Goal: Check status: Check status

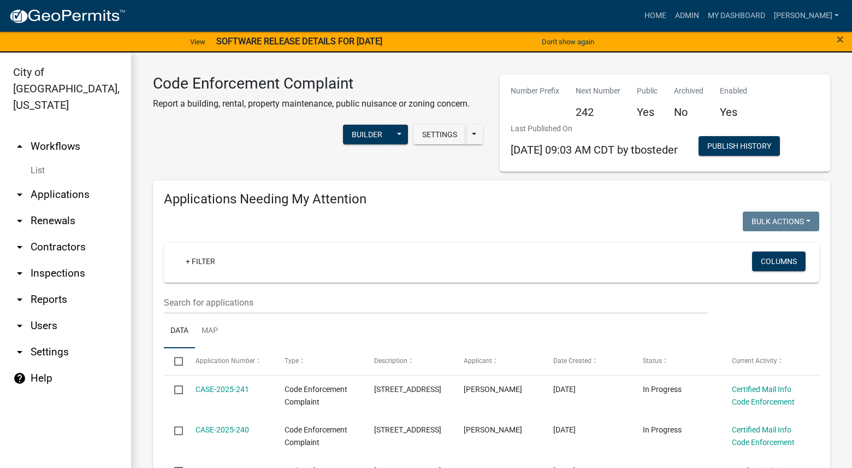
select select "3: 100"
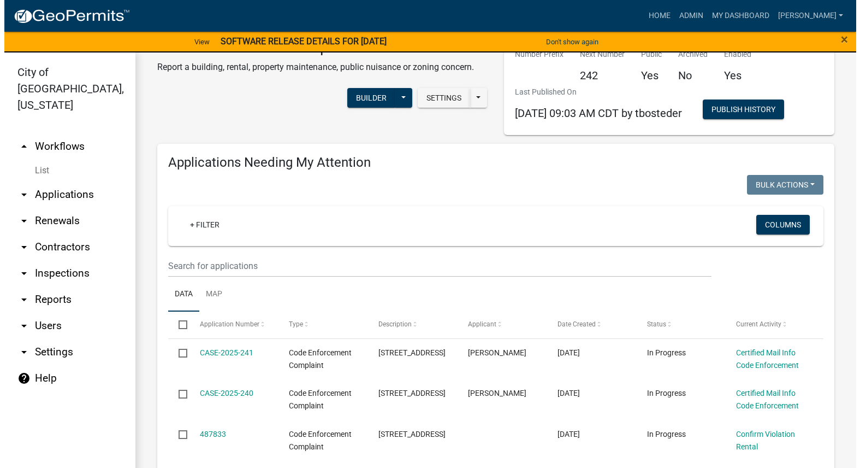
scroll to position [109, 0]
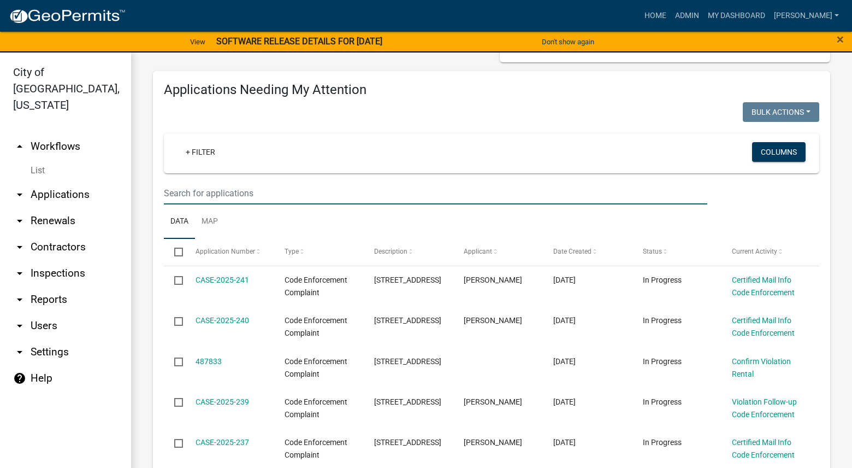
click at [300, 196] on input "text" at bounding box center [435, 193] width 543 height 22
type input "1006"
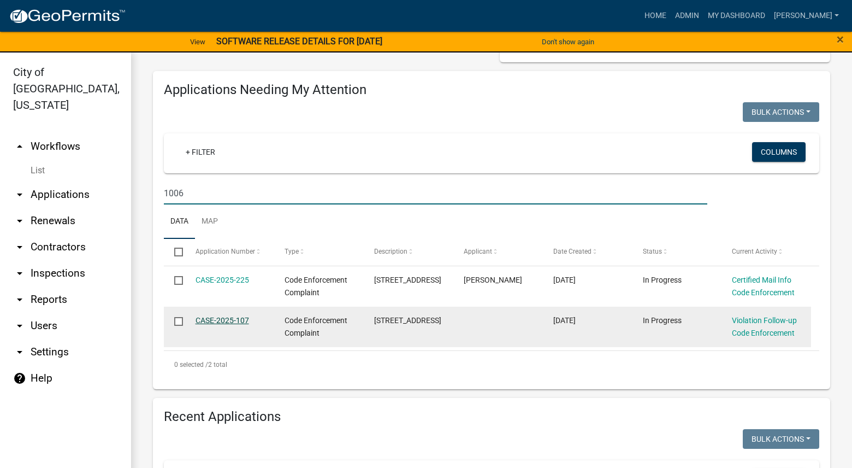
click at [240, 317] on link "CASE-2025-107" at bounding box center [223, 320] width 54 height 9
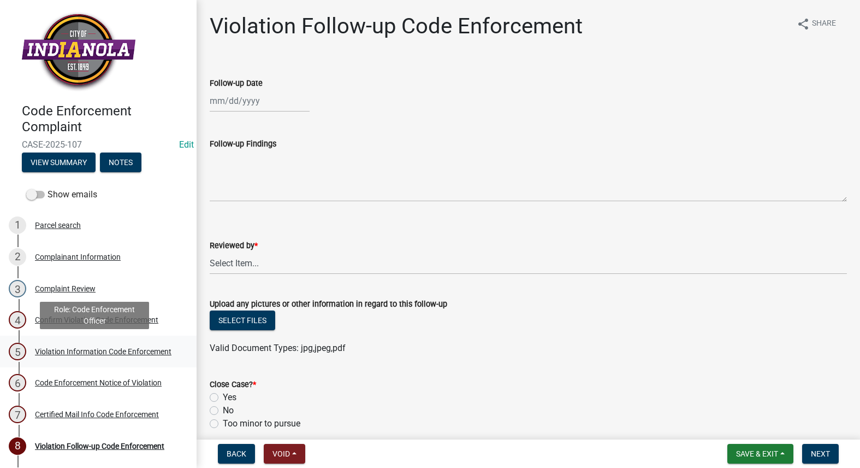
click at [50, 355] on div "Violation Information Code Enforcement" at bounding box center [103, 351] width 137 height 8
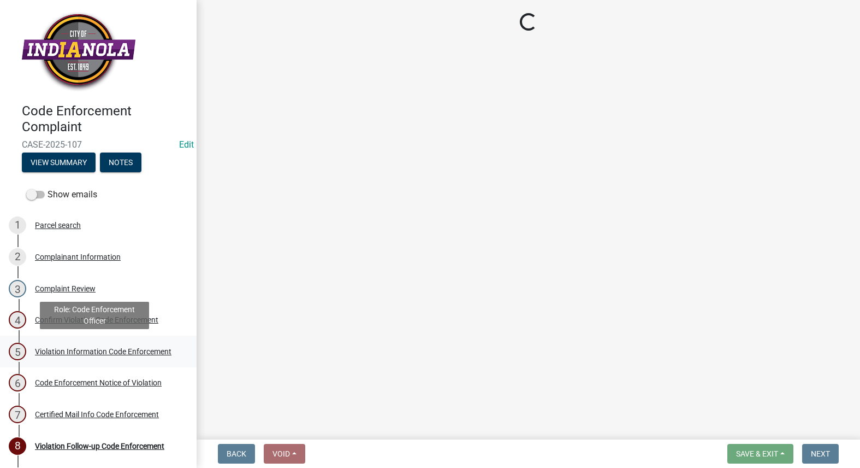
select select "634d5426-b8b3-48ee-aa1e-d523f7499186"
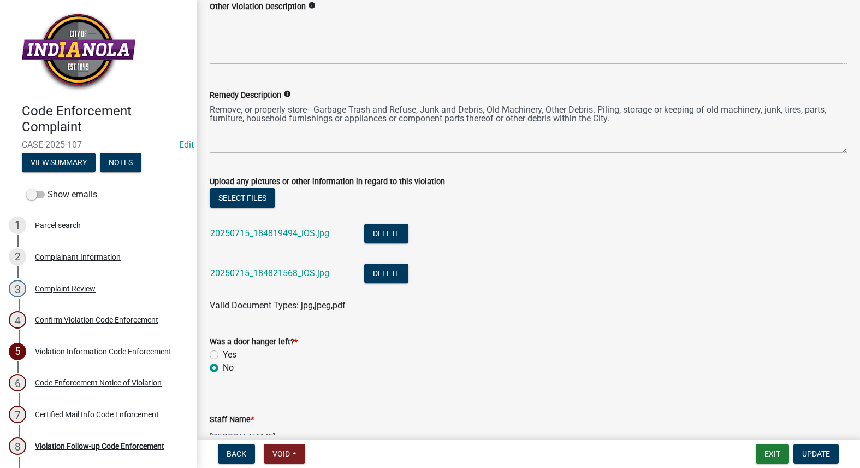
scroll to position [601, 0]
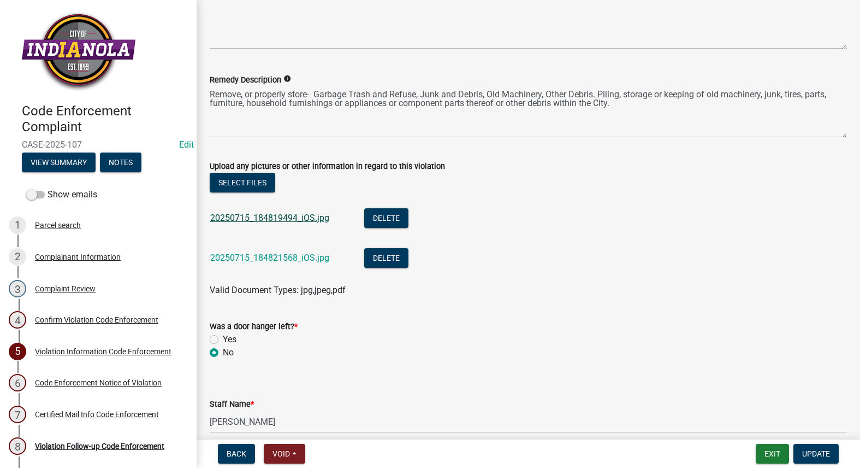
click at [264, 212] on link "20250715_184819494_iOS.jpg" at bounding box center [269, 217] width 119 height 10
click at [296, 253] on link "20250715_184821568_iOS.jpg" at bounding box center [269, 257] width 119 height 10
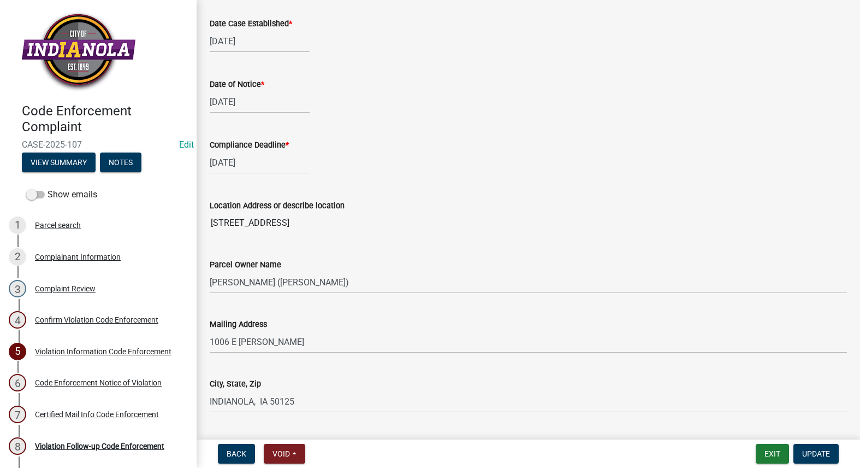
scroll to position [0, 0]
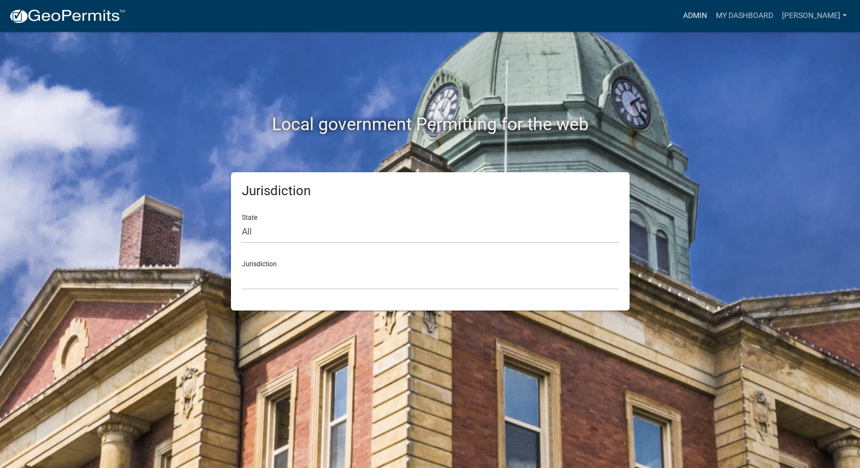
click at [712, 12] on link "Admin" at bounding box center [695, 15] width 33 height 21
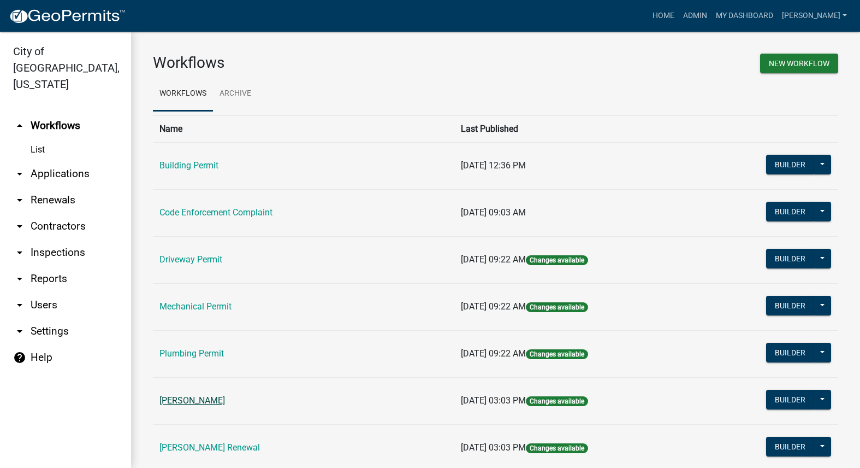
click at [212, 400] on link "[PERSON_NAME]" at bounding box center [192, 400] width 66 height 10
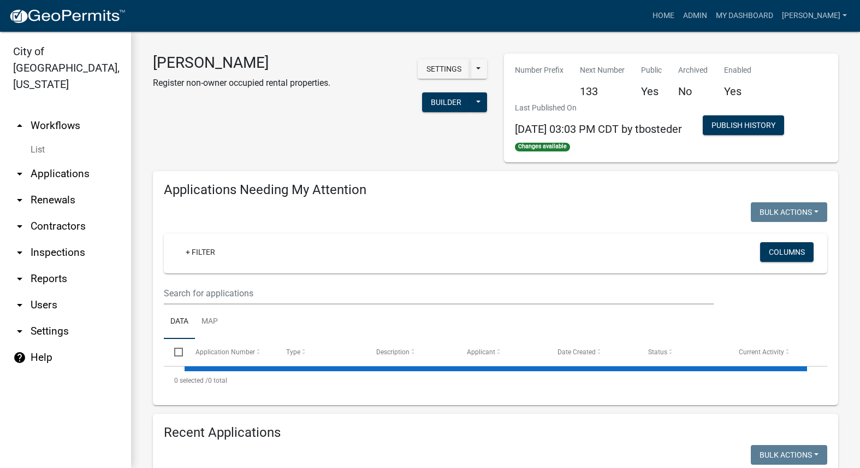
select select "3: 100"
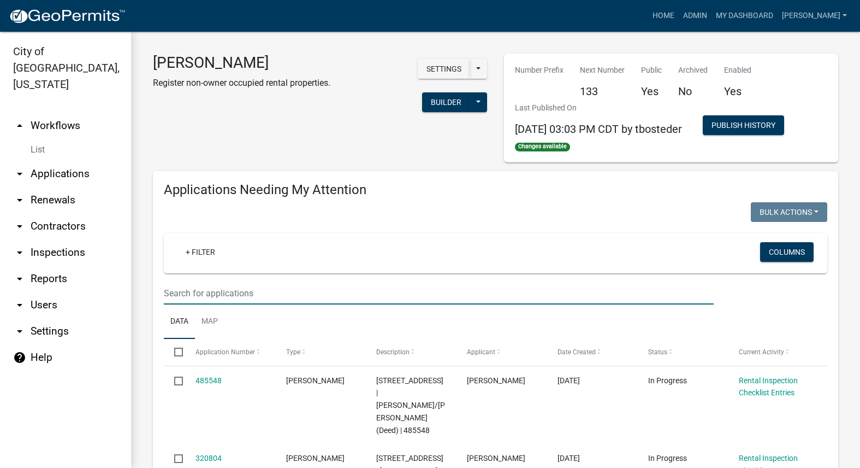
click at [275, 296] on input "text" at bounding box center [439, 293] width 550 height 22
type input "K"
type input "Larry"
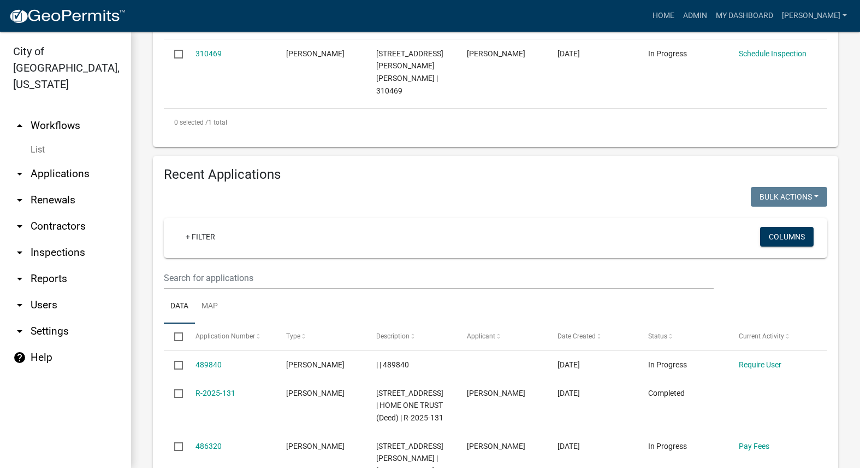
scroll to position [328, 0]
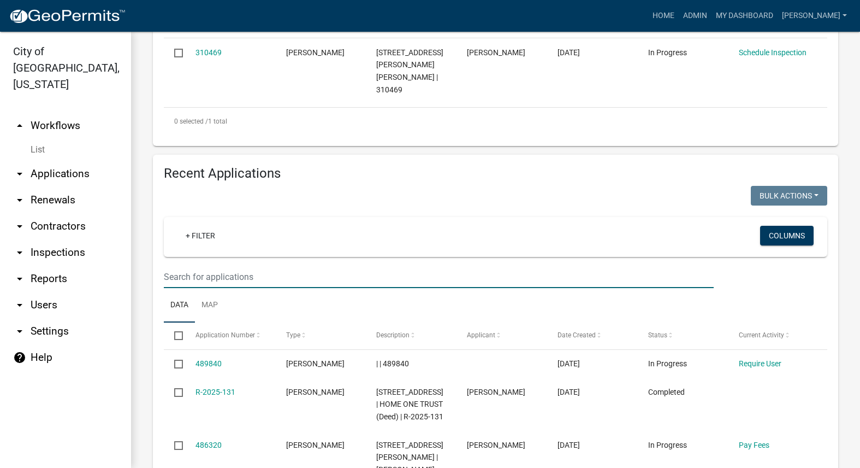
click at [336, 275] on input "text" at bounding box center [439, 276] width 550 height 22
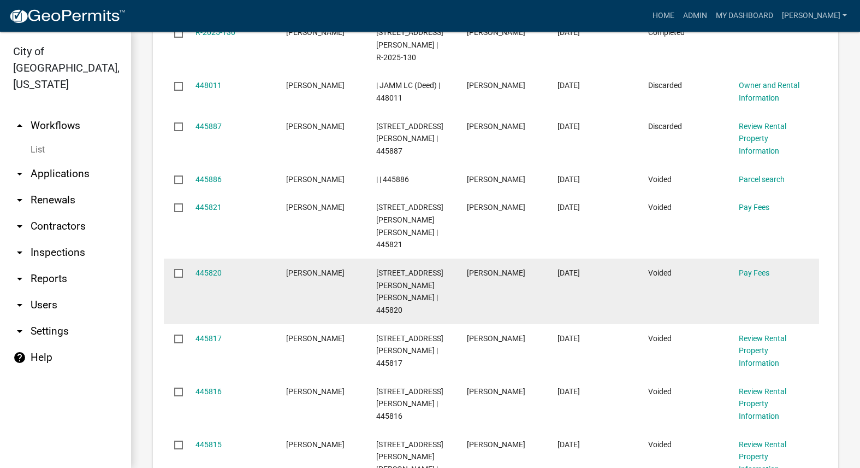
scroll to position [601, 0]
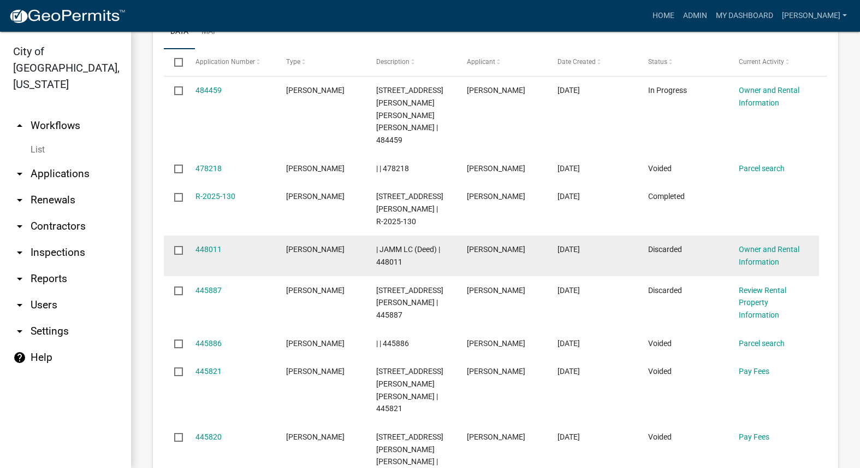
drag, startPoint x: 539, startPoint y: 236, endPoint x: 464, endPoint y: 237, distance: 74.8
click at [464, 237] on datatable-body-cell "Larry McConnell" at bounding box center [502, 255] width 91 height 40
copy span "Larry McConnell"
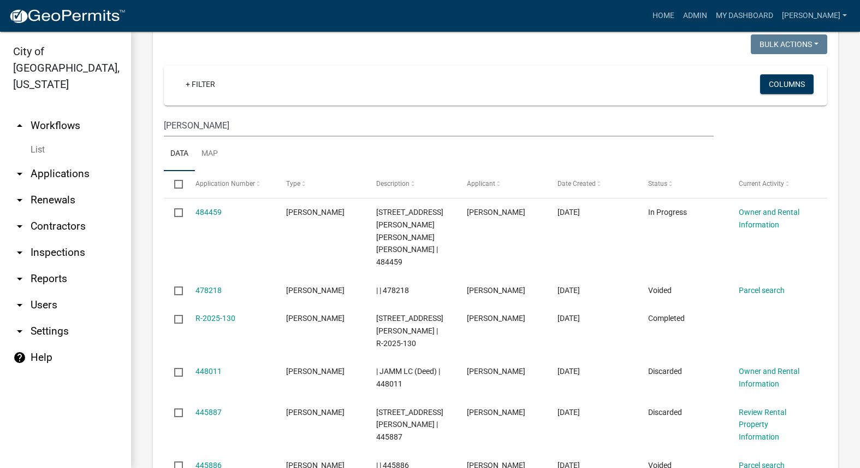
scroll to position [328, 0]
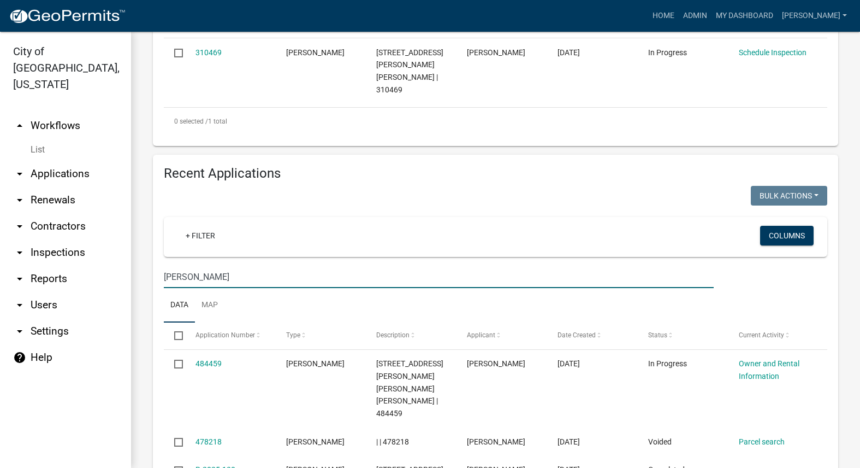
click at [263, 275] on input "Larry" at bounding box center [439, 276] width 550 height 22
type input "L"
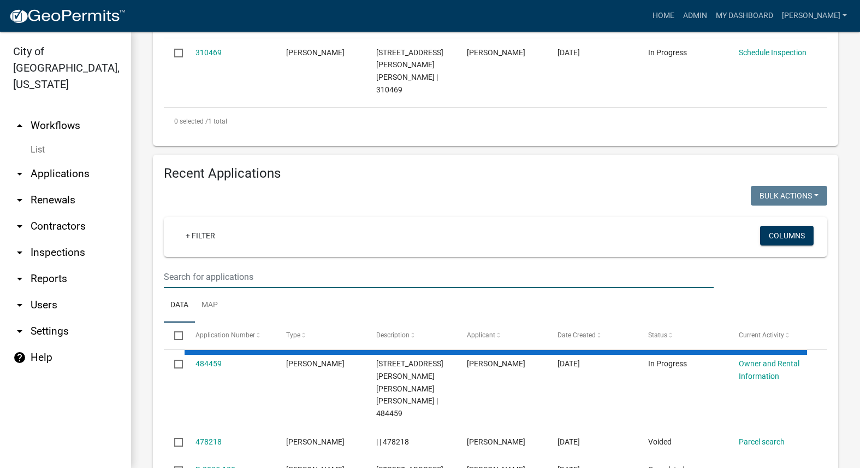
paste input "Larry McConnell"
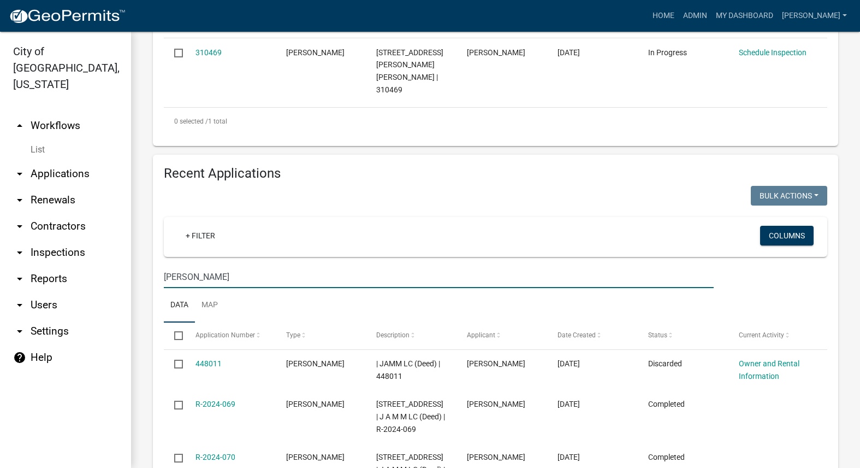
click at [473, 284] on input "Larry McConnell" at bounding box center [439, 276] width 550 height 22
type input "L"
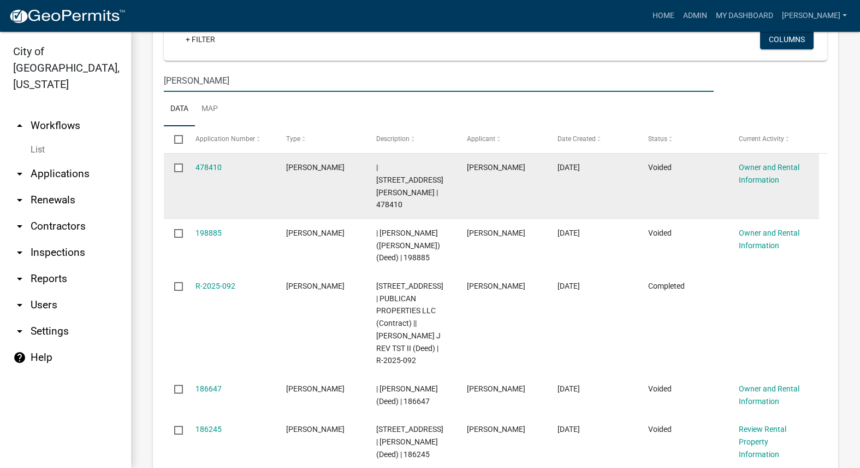
scroll to position [546, 0]
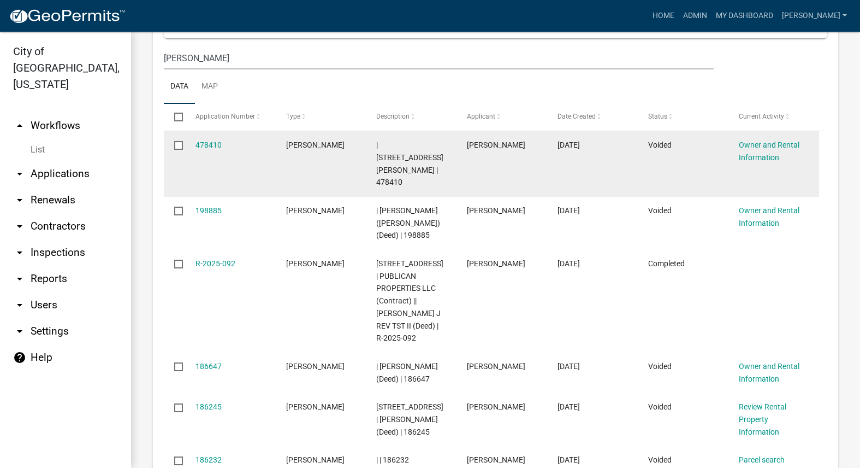
drag, startPoint x: 533, startPoint y: 147, endPoint x: 470, endPoint y: 147, distance: 63.4
click at [470, 147] on div "[PERSON_NAME]" at bounding box center [502, 145] width 70 height 13
copy span "[PERSON_NAME]"
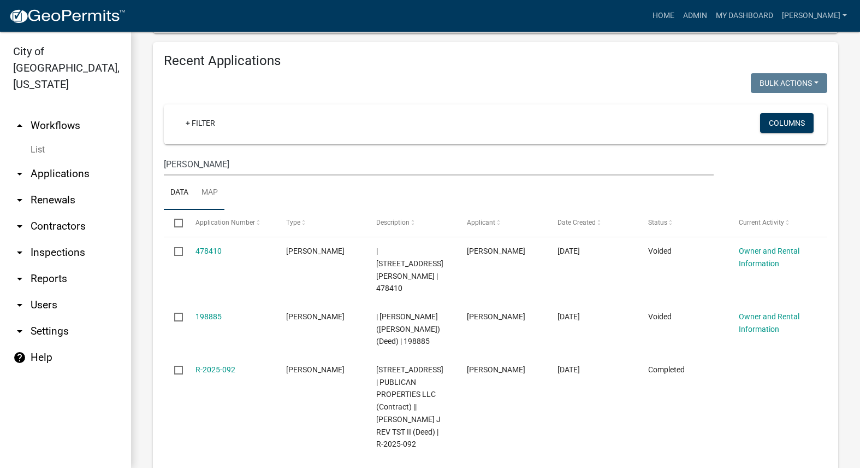
scroll to position [437, 0]
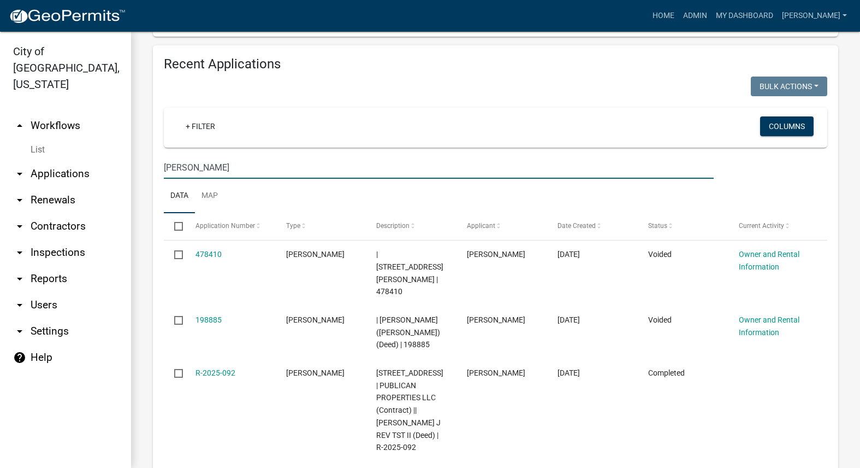
click at [221, 167] on input "Mason" at bounding box center [439, 167] width 550 height 22
type input "M"
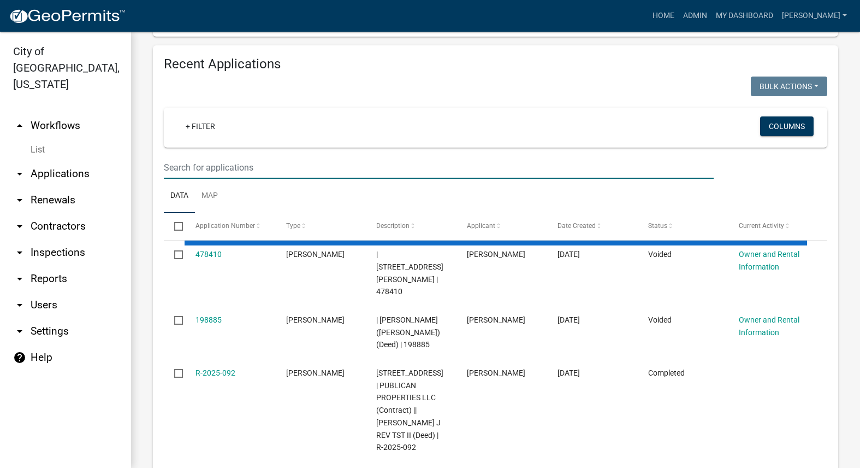
paste input "[PERSON_NAME]"
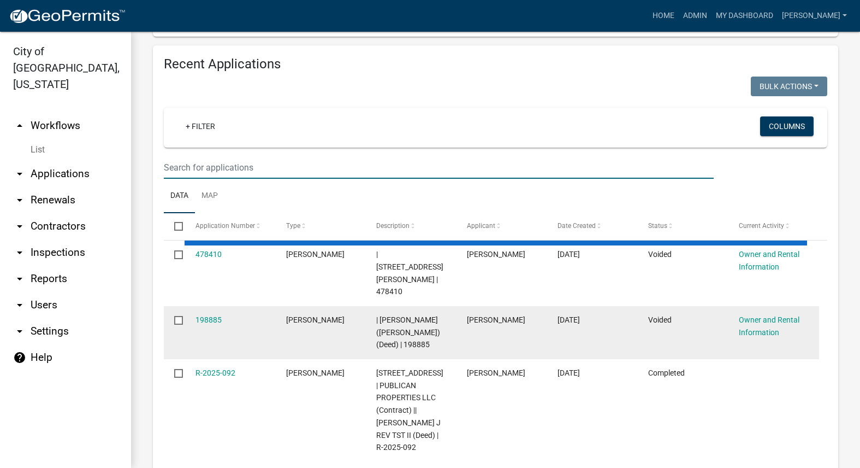
select select "3: 100"
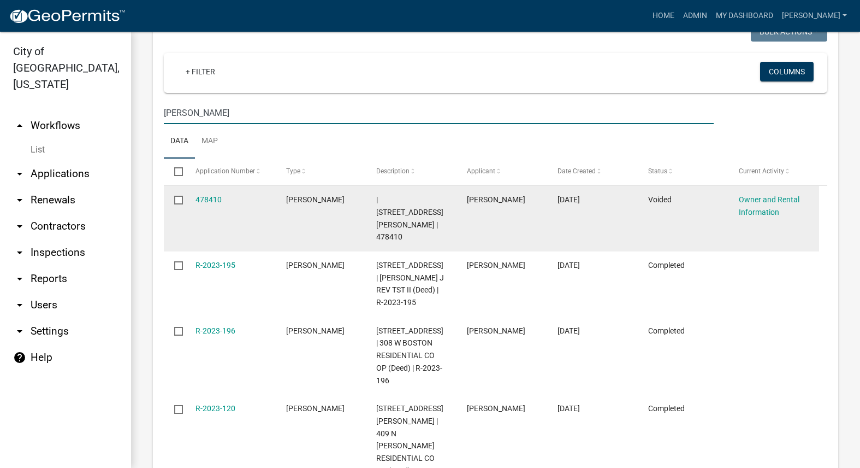
scroll to position [546, 0]
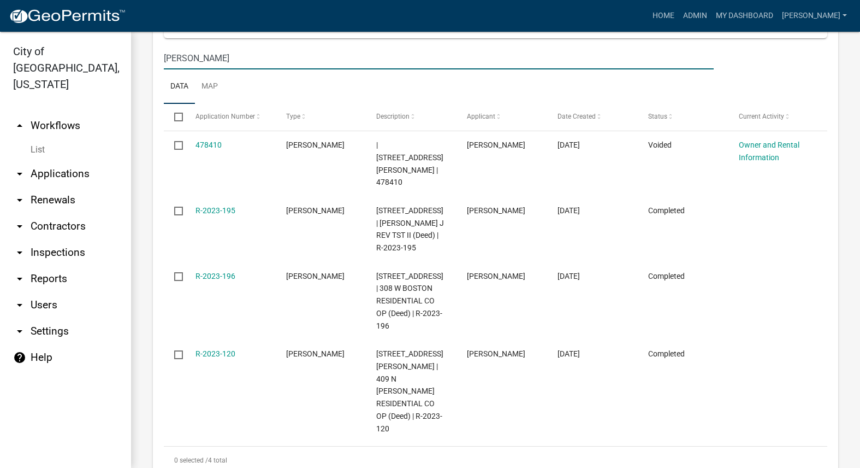
type input "[PERSON_NAME]"
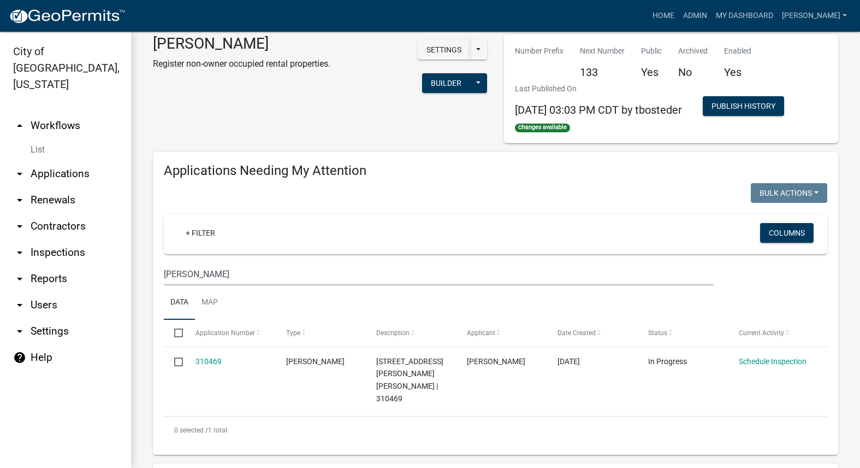
scroll to position [0, 0]
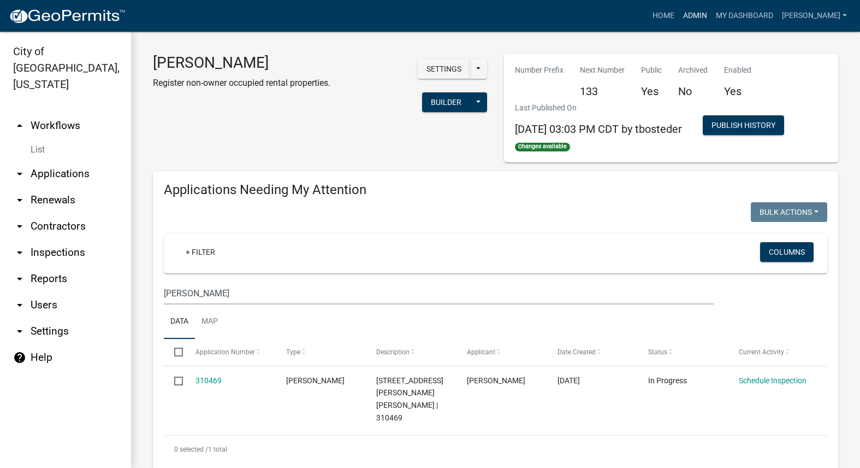
click at [712, 22] on link "Admin" at bounding box center [695, 15] width 33 height 21
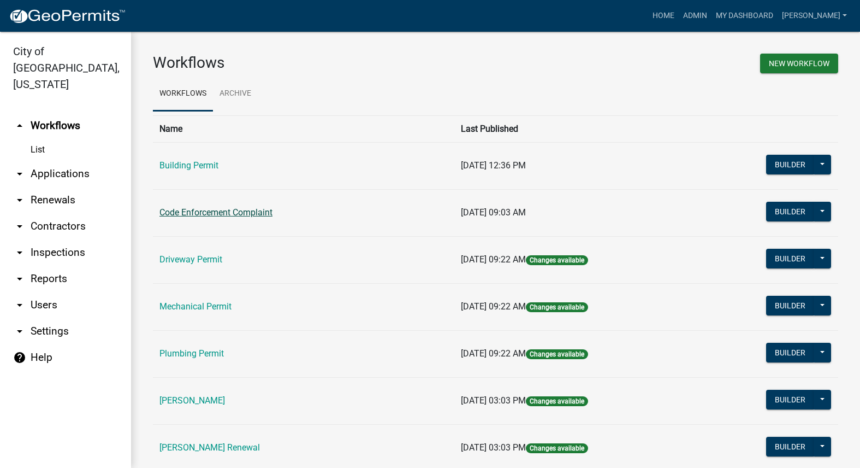
click at [235, 207] on td "Code Enforcement Complaint" at bounding box center [303, 212] width 301 height 47
click at [236, 210] on link "Code Enforcement Complaint" at bounding box center [215, 212] width 113 height 10
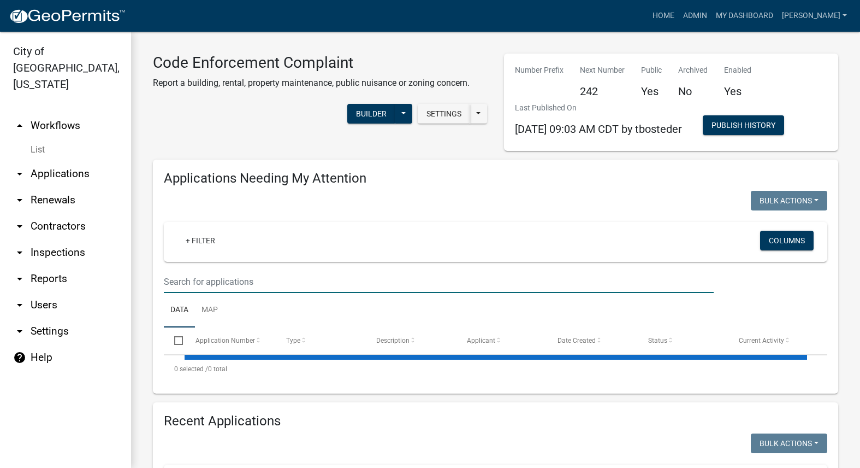
click at [321, 276] on input "text" at bounding box center [439, 281] width 550 height 22
select select "3: 100"
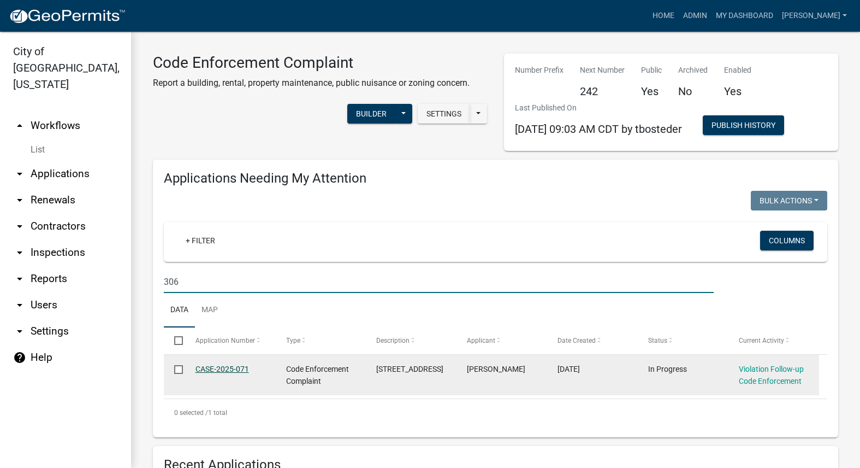
type input "306"
click at [229, 369] on link "CASE-2025-071" at bounding box center [223, 368] width 54 height 9
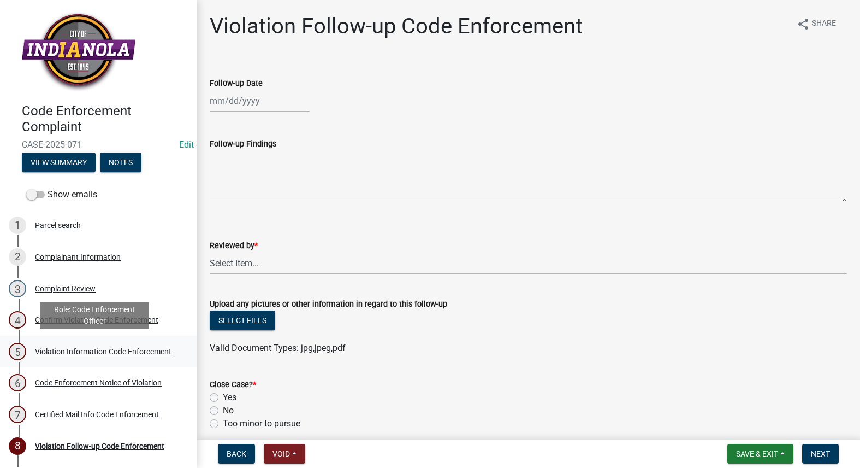
click at [68, 352] on div "Violation Information Code Enforcement" at bounding box center [103, 351] width 137 height 8
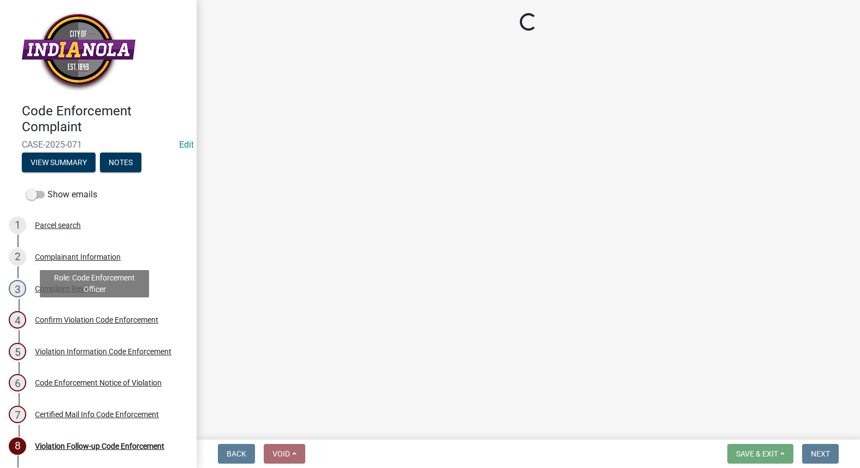
select select "634d5426-b8b3-48ee-aa1e-d523f7499186"
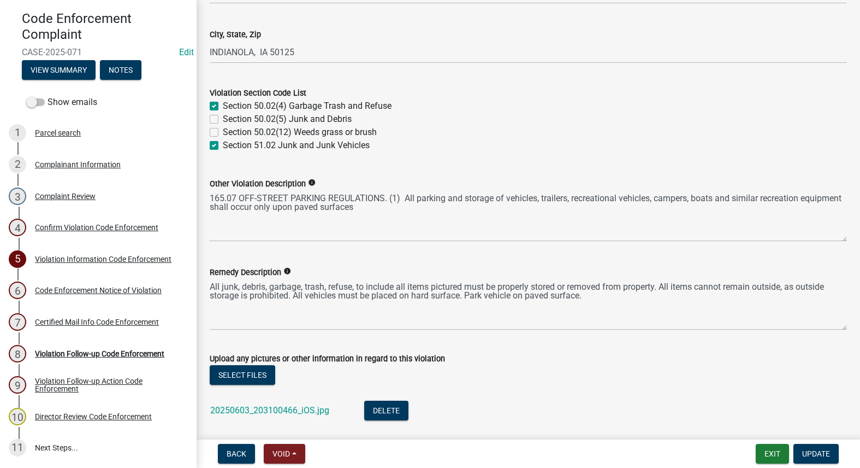
scroll to position [218, 0]
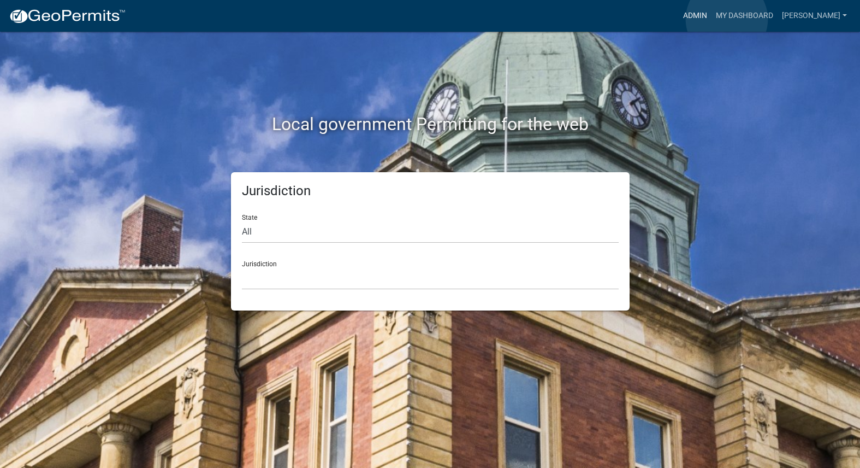
click at [712, 19] on link "Admin" at bounding box center [695, 15] width 33 height 21
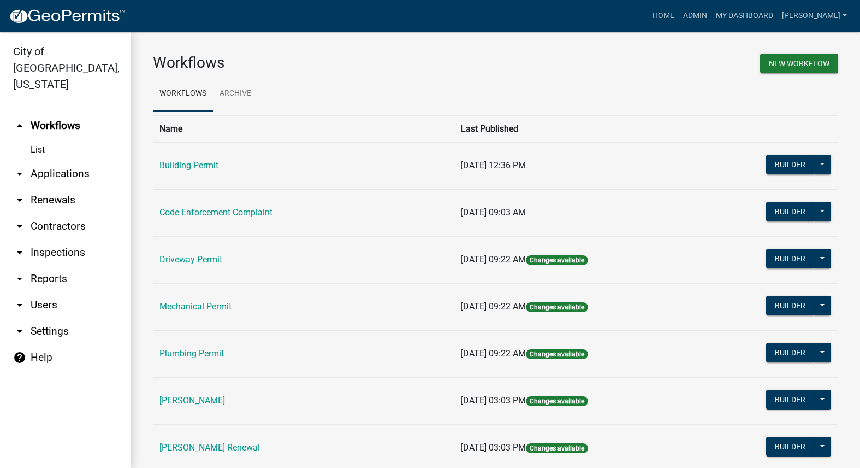
click at [204, 403] on link "[PERSON_NAME]" at bounding box center [192, 400] width 66 height 10
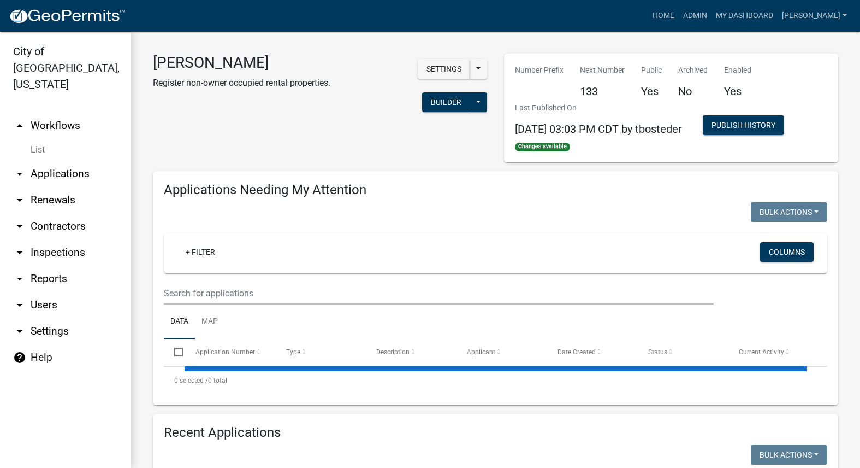
select select "3: 100"
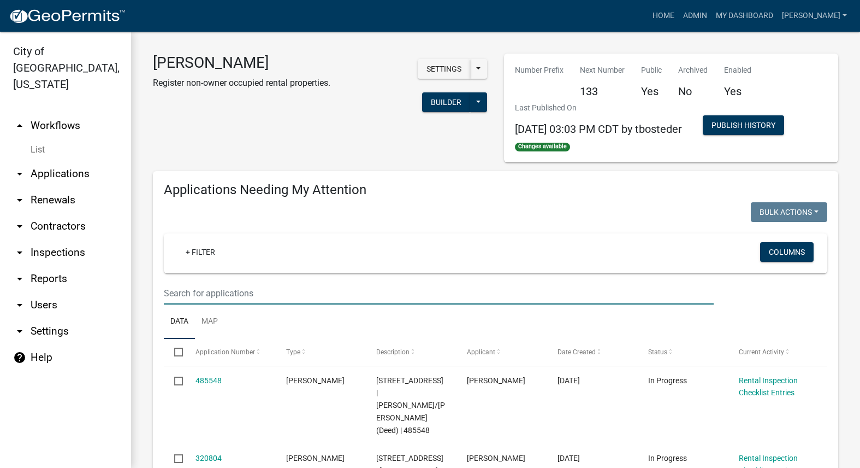
click at [208, 287] on input "text" at bounding box center [439, 293] width 550 height 22
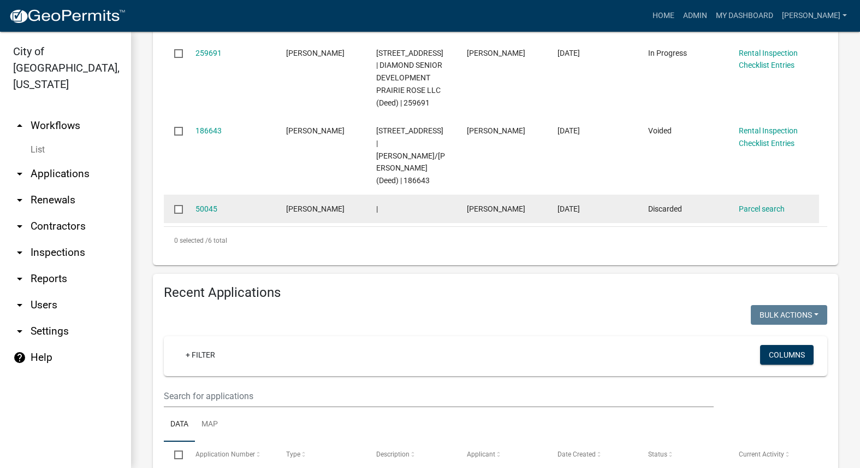
scroll to position [546, 0]
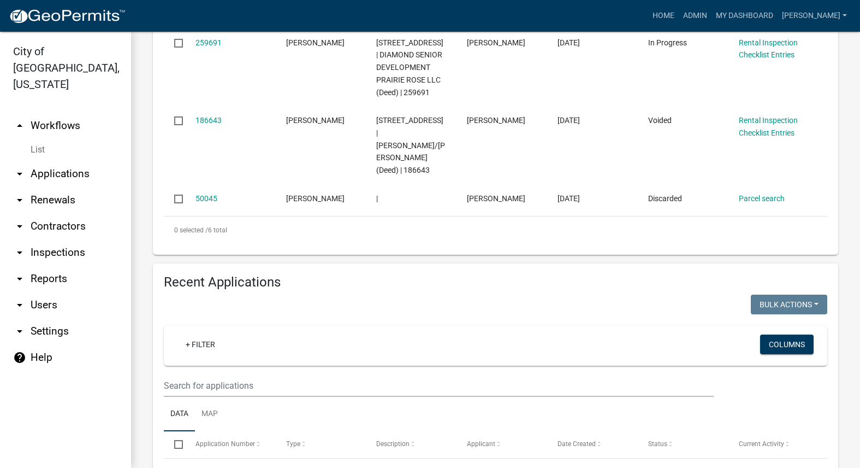
type input "500"
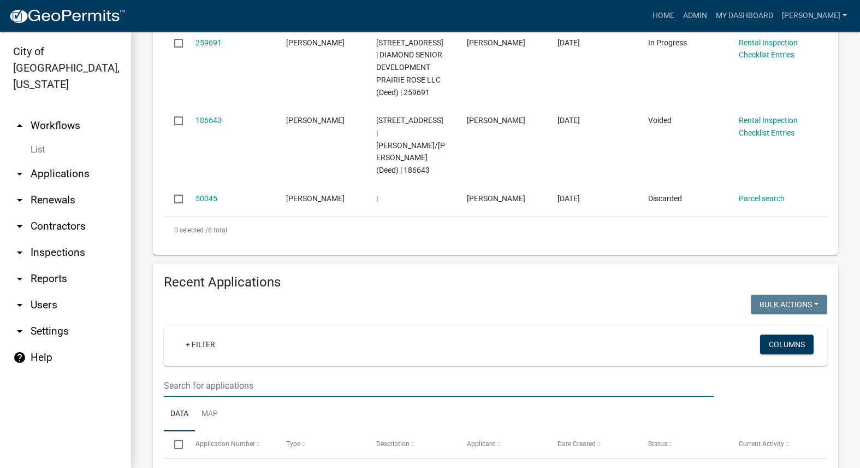
click at [250, 374] on input "text" at bounding box center [439, 385] width 550 height 22
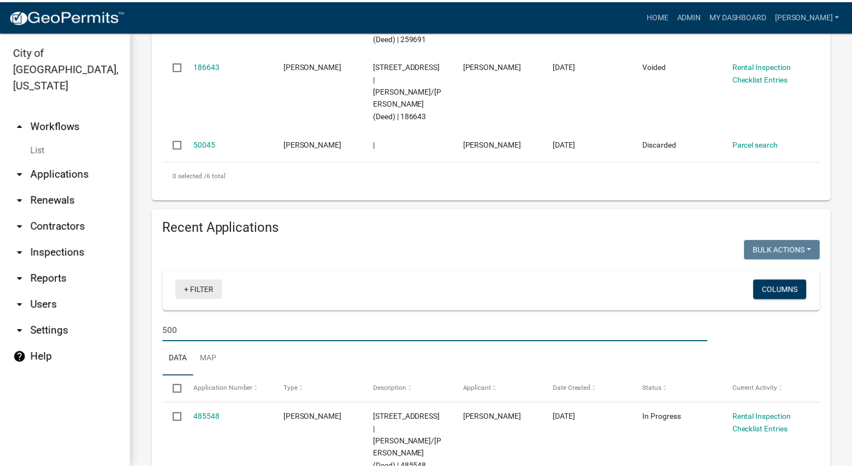
scroll to position [819, 0]
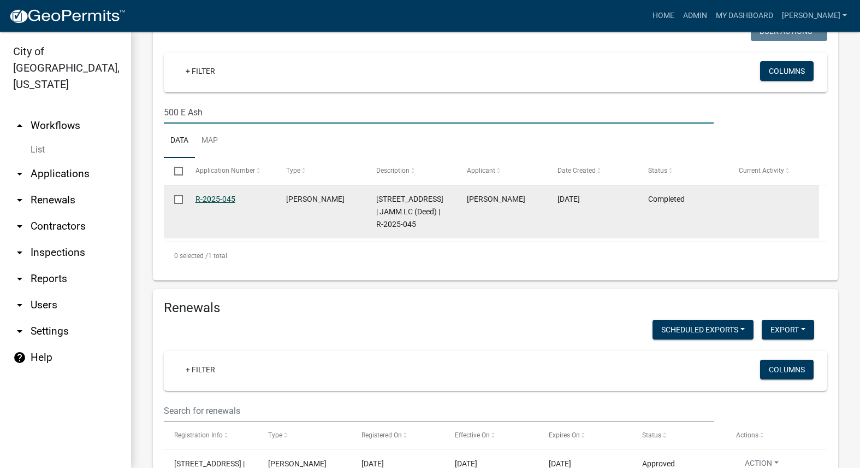
type input "500 E Ash"
click at [212, 194] on link "R-2025-045" at bounding box center [216, 198] width 40 height 9
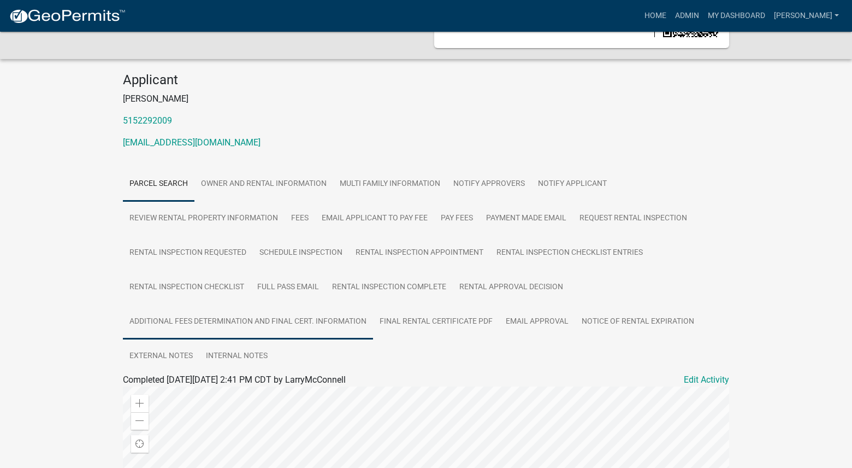
scroll to position [109, 0]
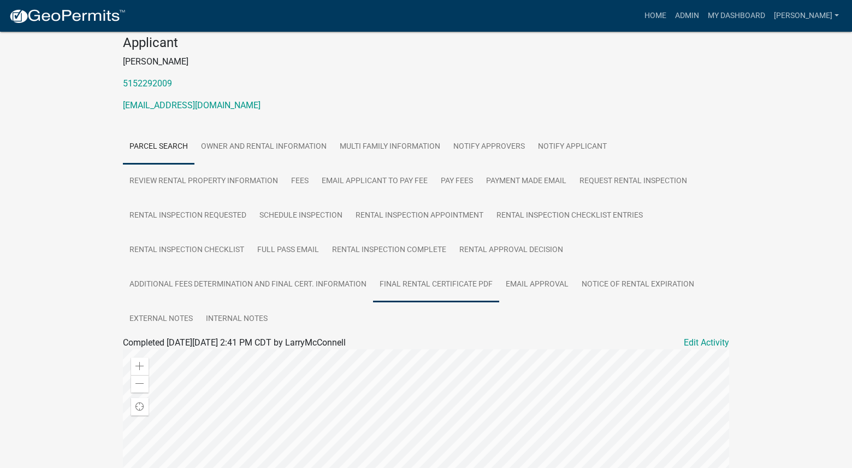
click at [433, 287] on link "Final Rental Certificate PDF" at bounding box center [436, 284] width 126 height 35
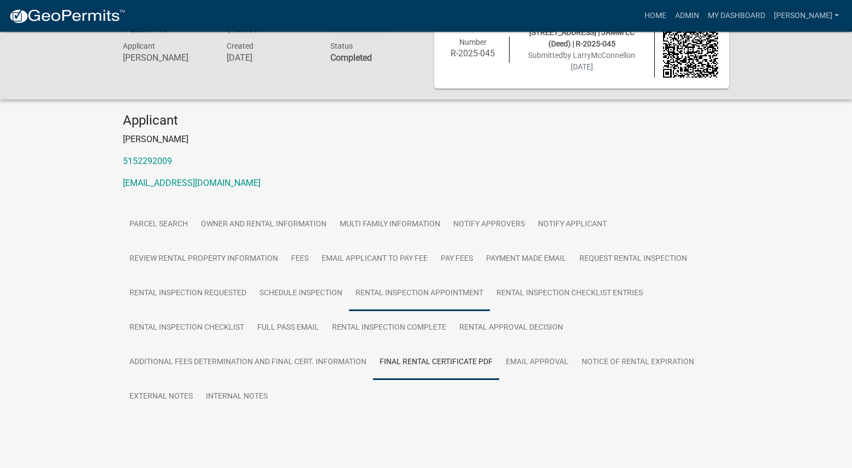
scroll to position [50, 0]
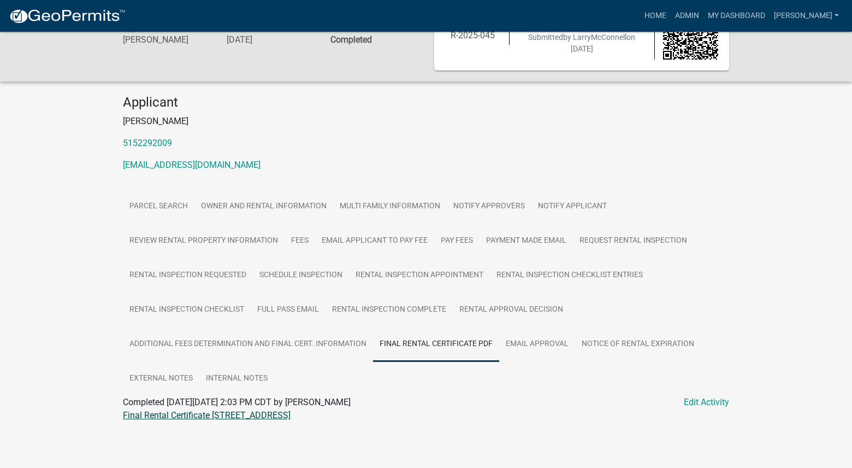
click at [261, 416] on link "Final Rental Certificate 500 E ASHLAND AVE" at bounding box center [207, 415] width 168 height 10
click at [671, 19] on link "Home" at bounding box center [655, 15] width 31 height 21
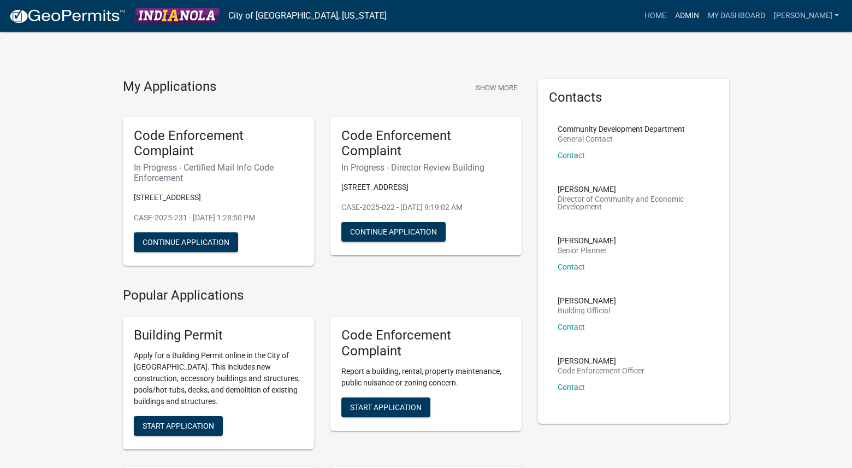
click at [703, 12] on link "Admin" at bounding box center [687, 15] width 33 height 21
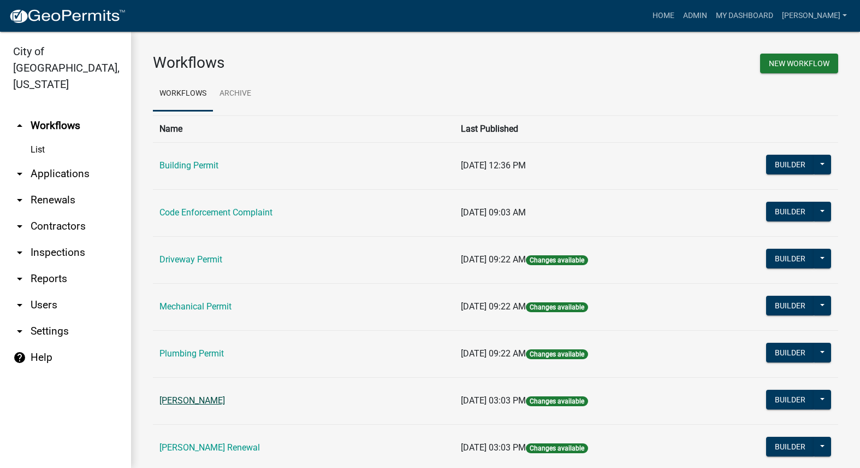
click at [205, 400] on link "[PERSON_NAME]" at bounding box center [192, 400] width 66 height 10
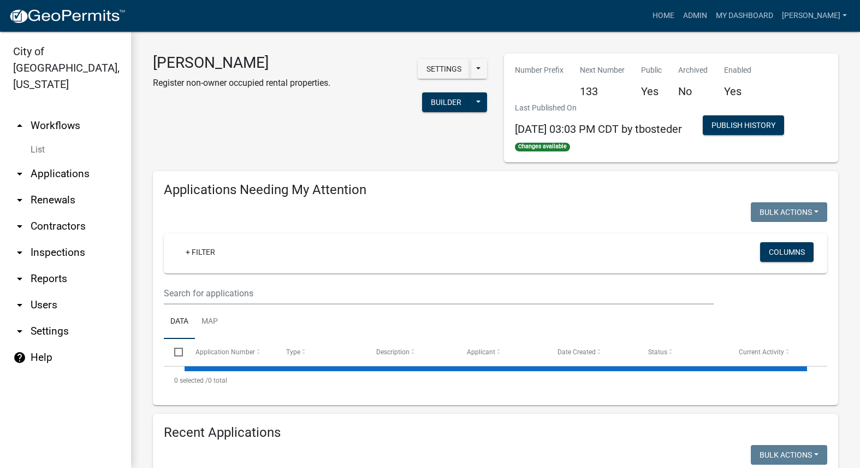
select select "3: 100"
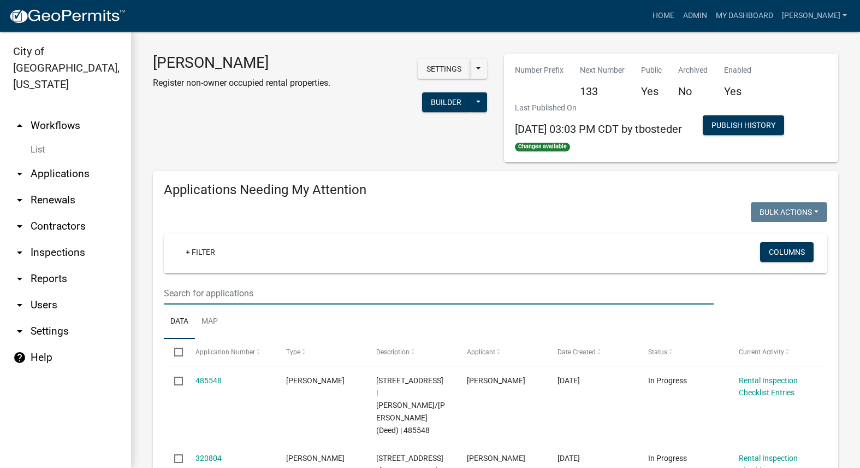
click at [322, 295] on input "text" at bounding box center [439, 293] width 550 height 22
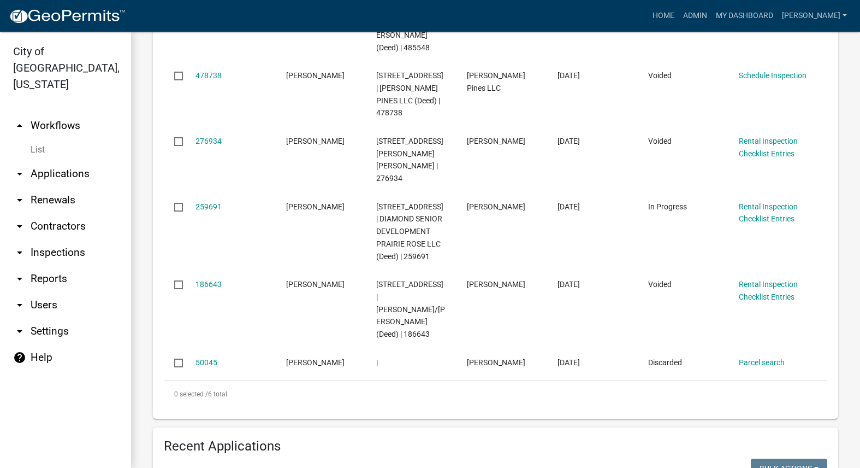
scroll to position [546, 0]
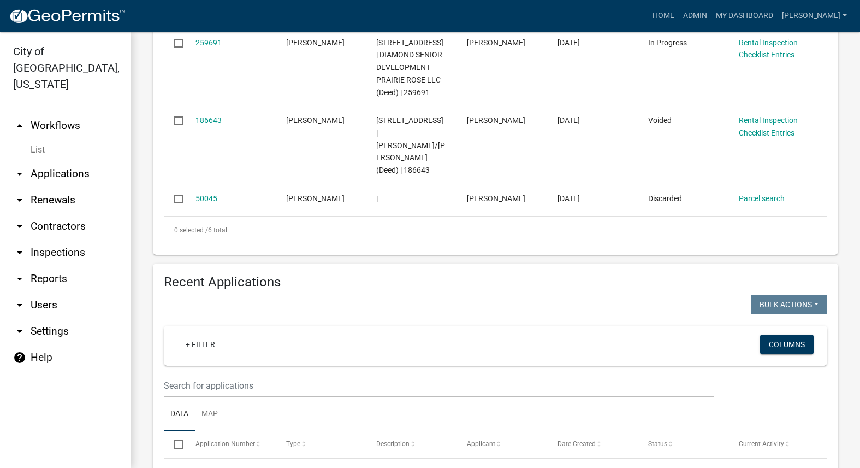
type input "500"
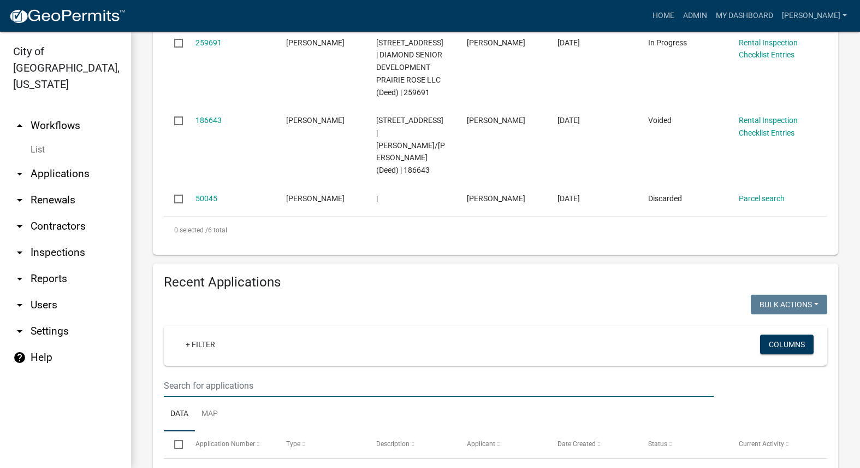
click at [316, 374] on input "text" at bounding box center [439, 385] width 550 height 22
type input "500 E"
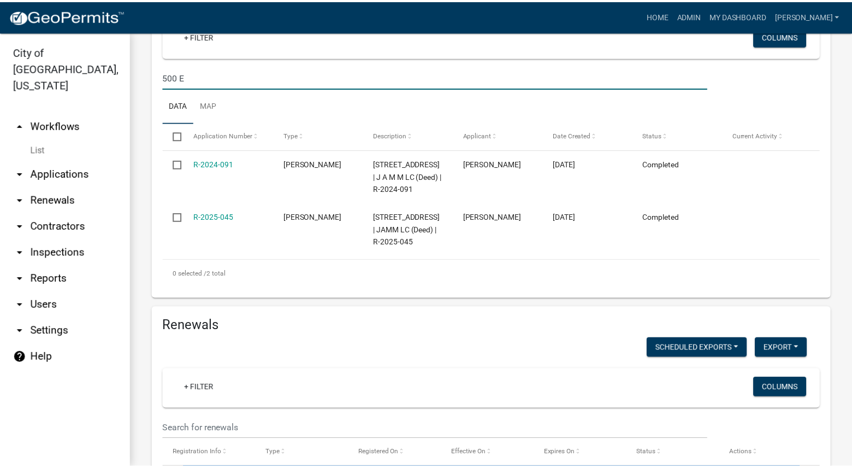
scroll to position [835, 0]
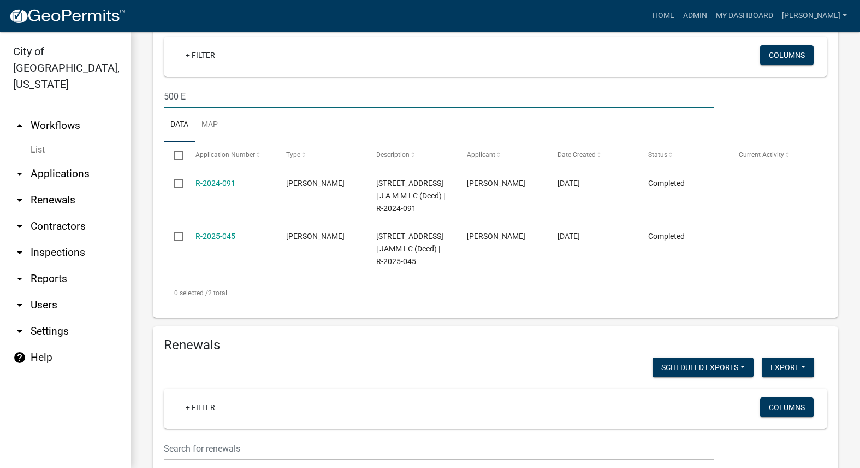
click at [215, 179] on link "R-2024-091" at bounding box center [216, 183] width 40 height 9
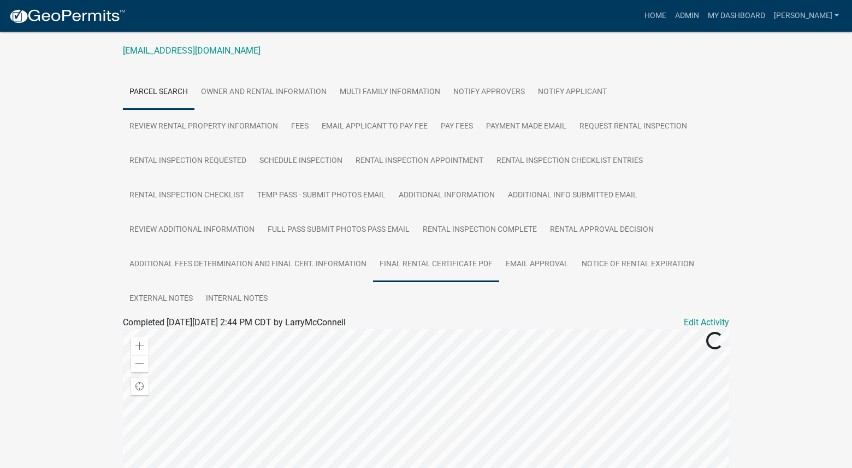
click at [412, 267] on link "Final Rental Certificate PDF" at bounding box center [436, 264] width 126 height 35
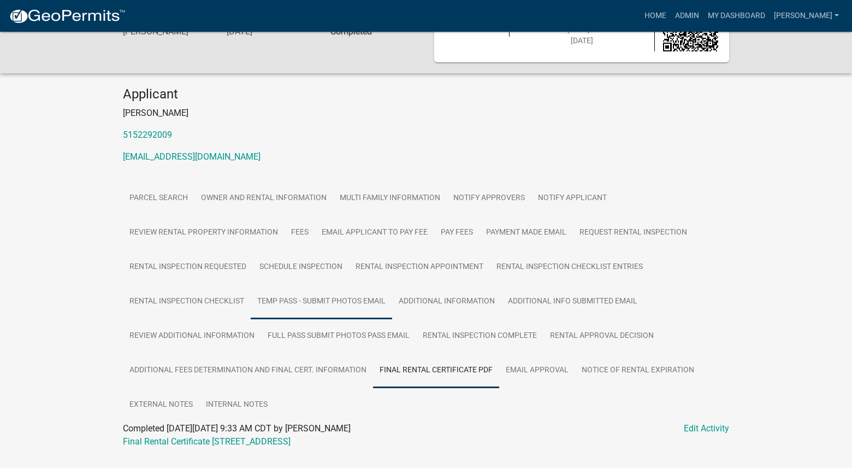
scroll to position [84, 0]
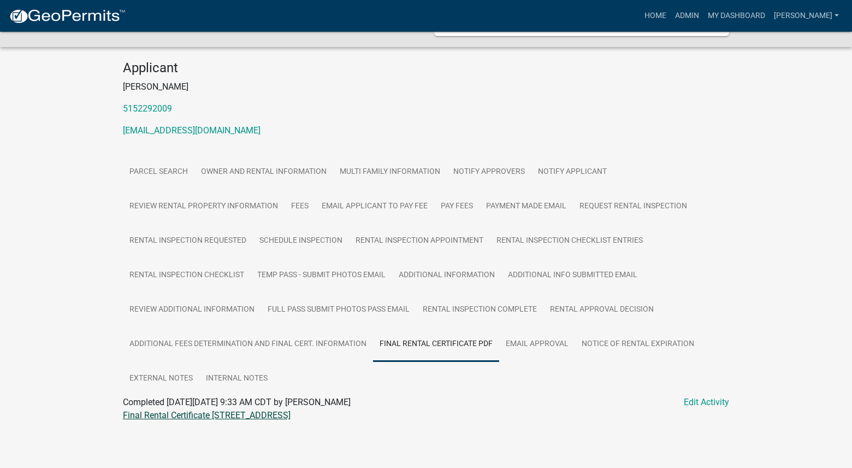
click at [196, 419] on link "Final Rental Certificate 500 E SALEM AVE" at bounding box center [207, 415] width 168 height 10
click at [703, 20] on link "Admin" at bounding box center [687, 15] width 33 height 21
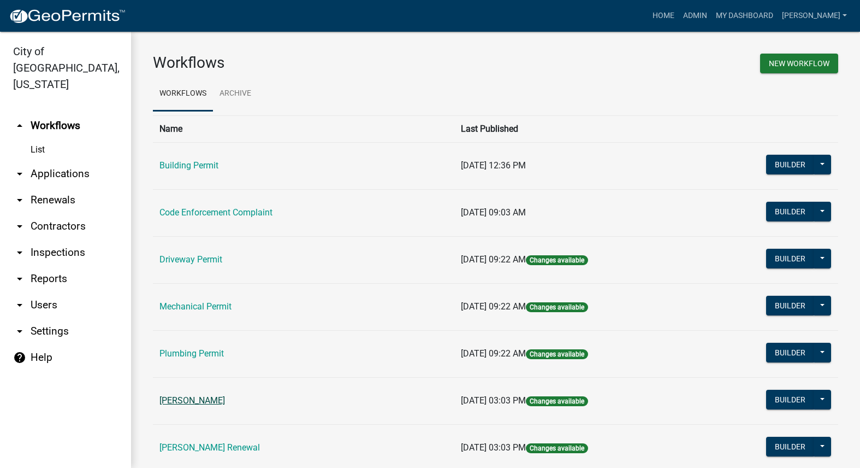
click at [222, 396] on link "[PERSON_NAME]" at bounding box center [192, 400] width 66 height 10
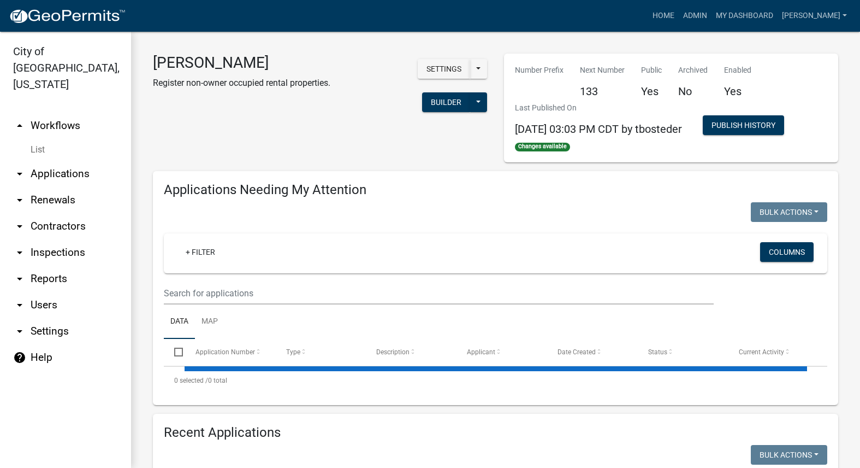
select select "3: 100"
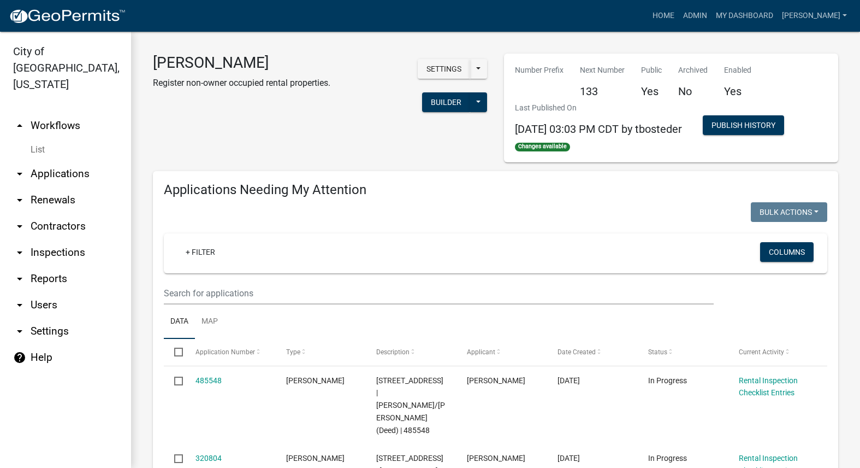
select select "3: 100"
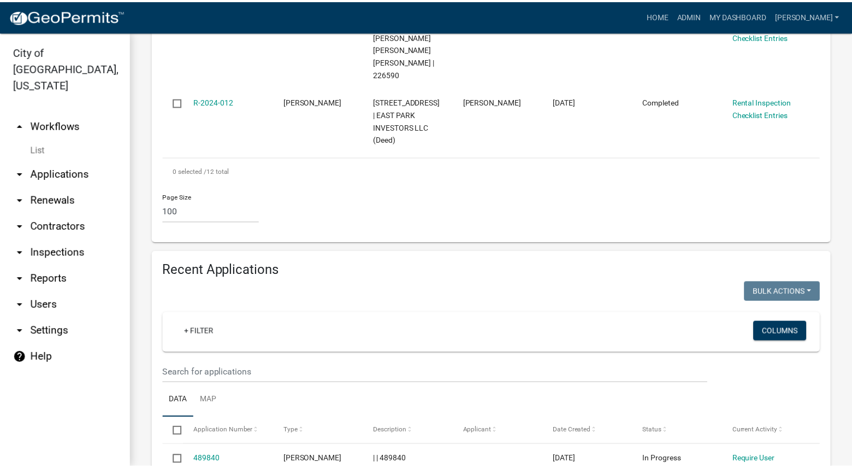
scroll to position [1092, 0]
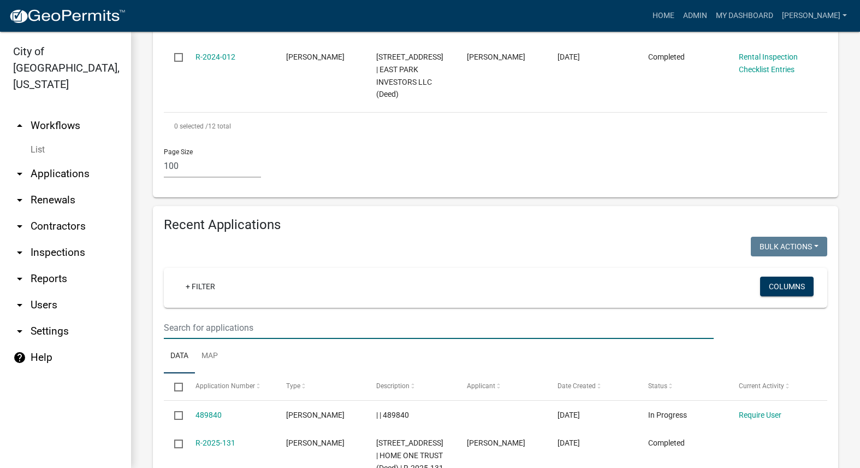
click at [256, 316] on input "text" at bounding box center [439, 327] width 550 height 22
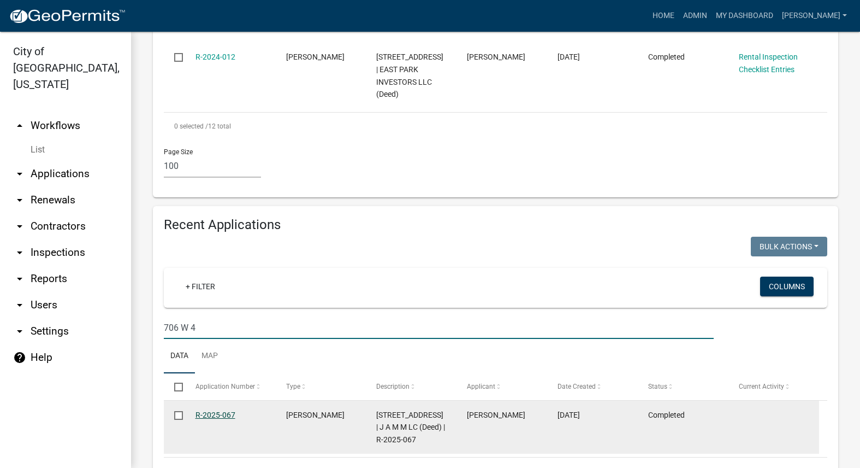
type input "706 W 4"
click at [220, 410] on link "R-2025-067" at bounding box center [216, 414] width 40 height 9
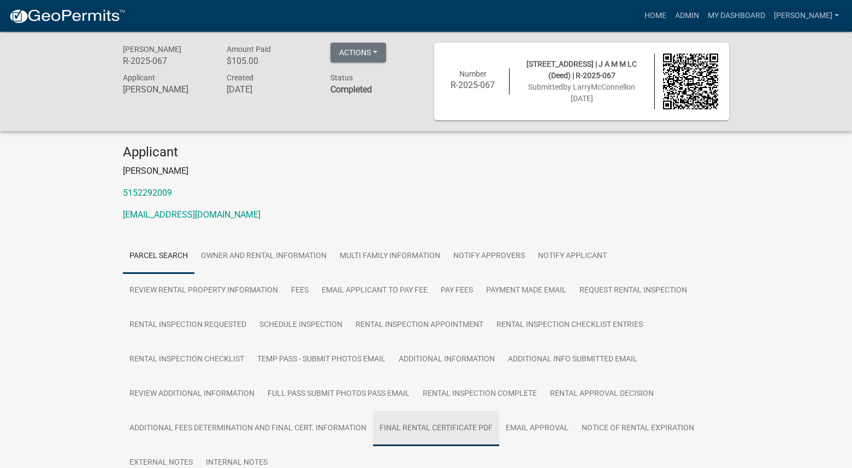
click at [425, 425] on link "Final Rental Certificate PDF" at bounding box center [436, 428] width 126 height 35
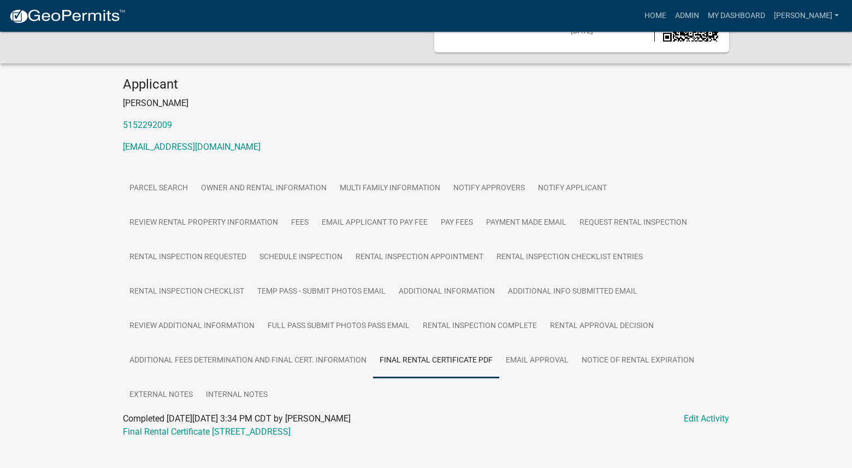
scroll to position [84, 0]
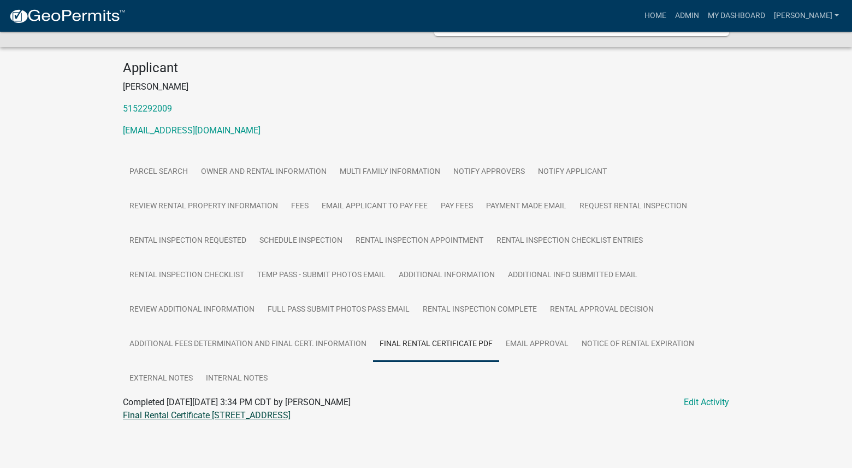
click at [241, 417] on link "Final Rental Certificate 706 W 4TH AVE" at bounding box center [207, 415] width 168 height 10
click at [703, 8] on link "Admin" at bounding box center [687, 15] width 33 height 21
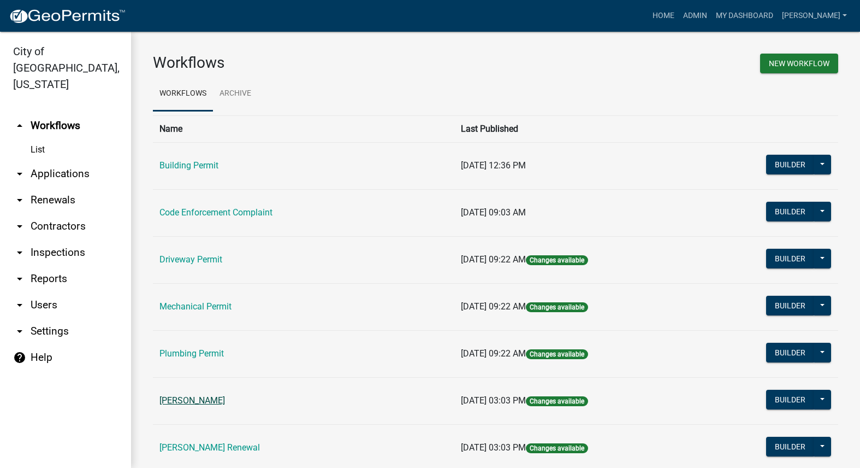
click at [198, 397] on link "[PERSON_NAME]" at bounding box center [192, 400] width 66 height 10
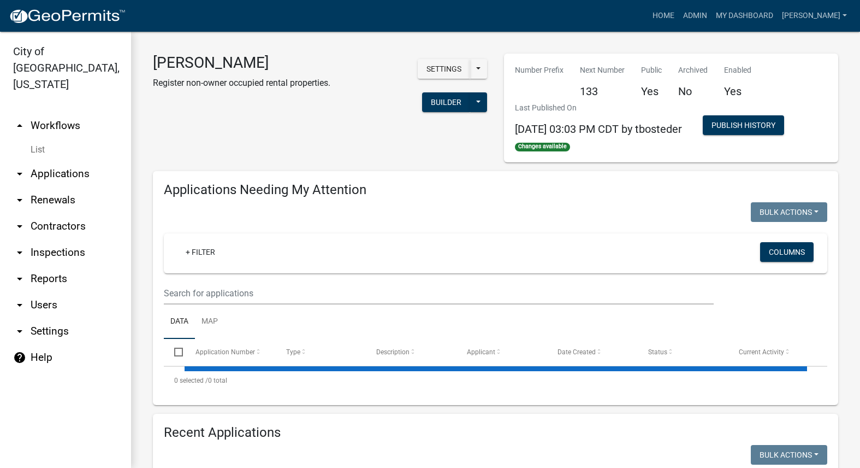
select select "3: 100"
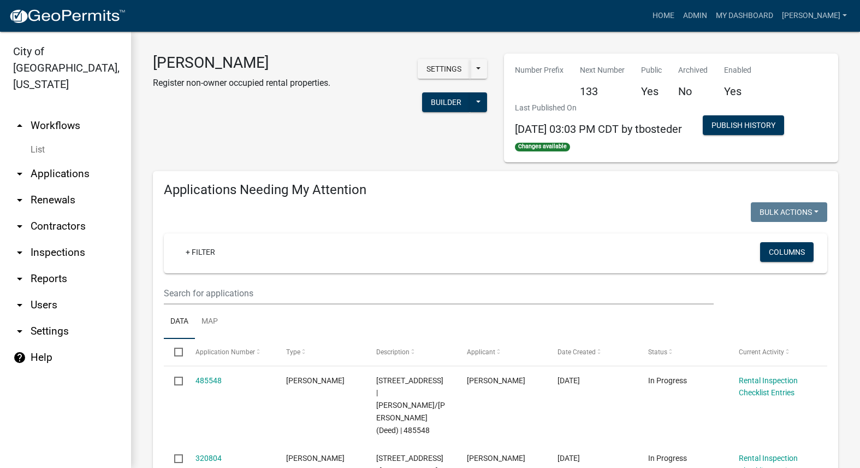
select select "3: 100"
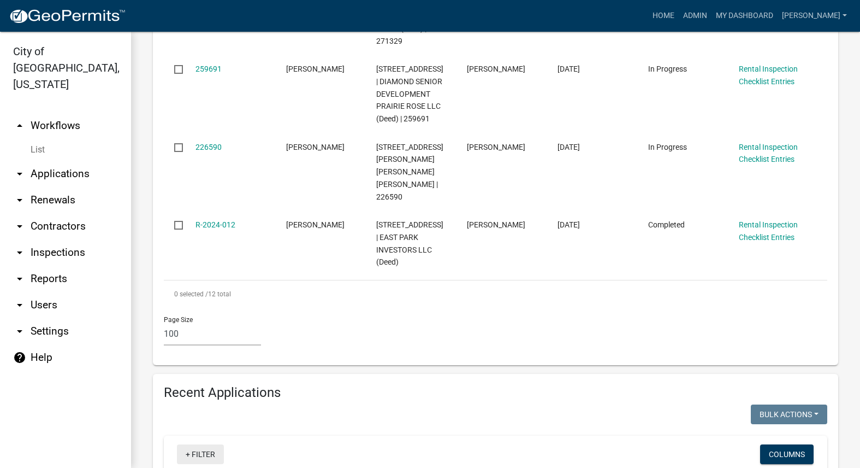
scroll to position [928, 0]
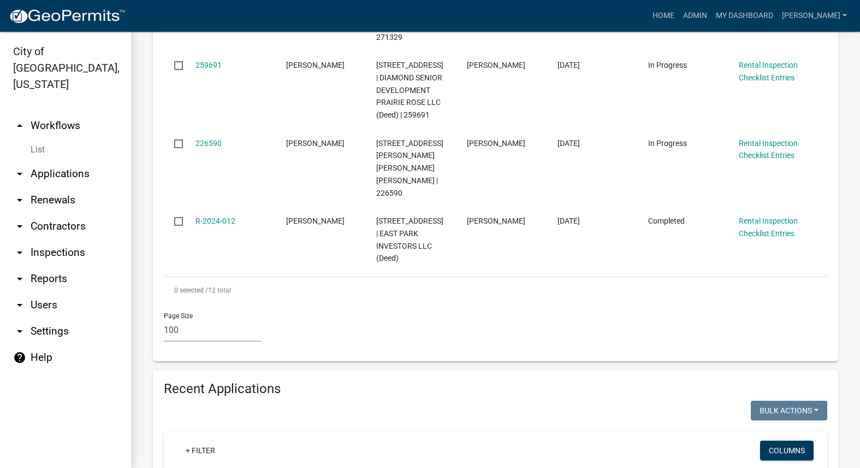
type input "304 W 1st"
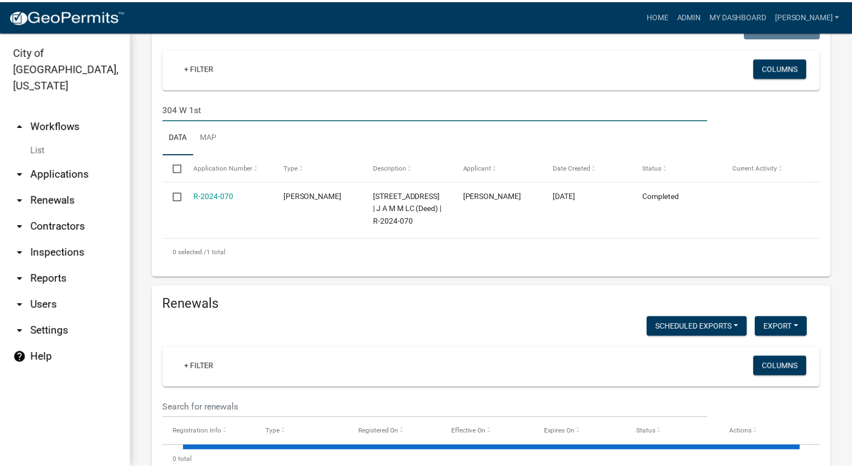
scroll to position [1288, 0]
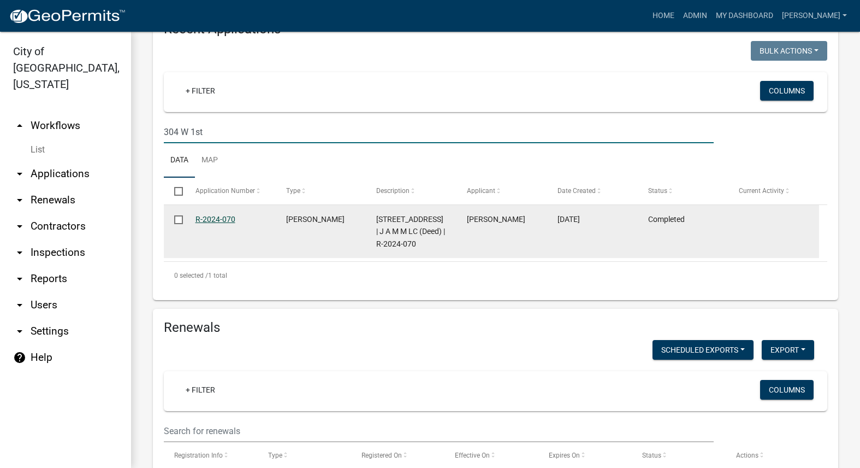
click at [224, 215] on link "R-2024-070" at bounding box center [216, 219] width 40 height 9
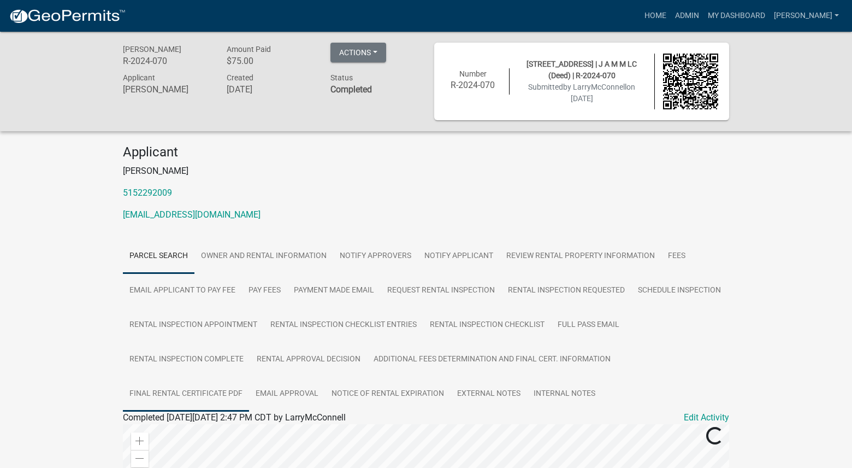
click at [228, 385] on link "Final Rental Certificate PDF" at bounding box center [186, 393] width 126 height 35
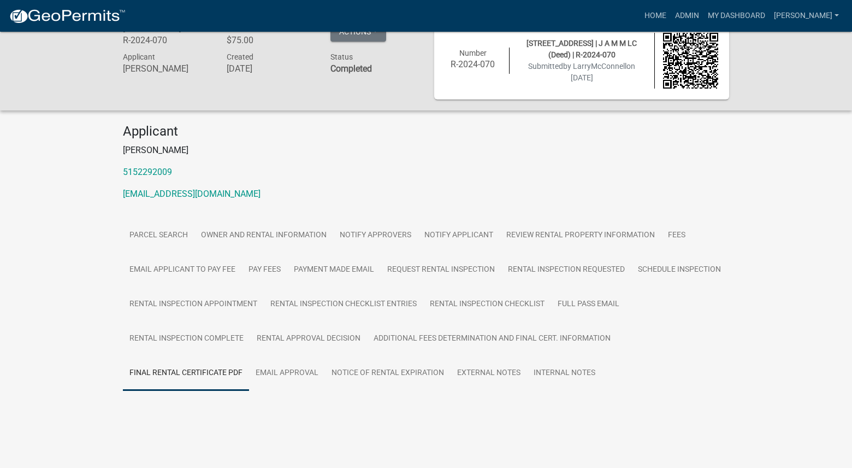
scroll to position [32, 0]
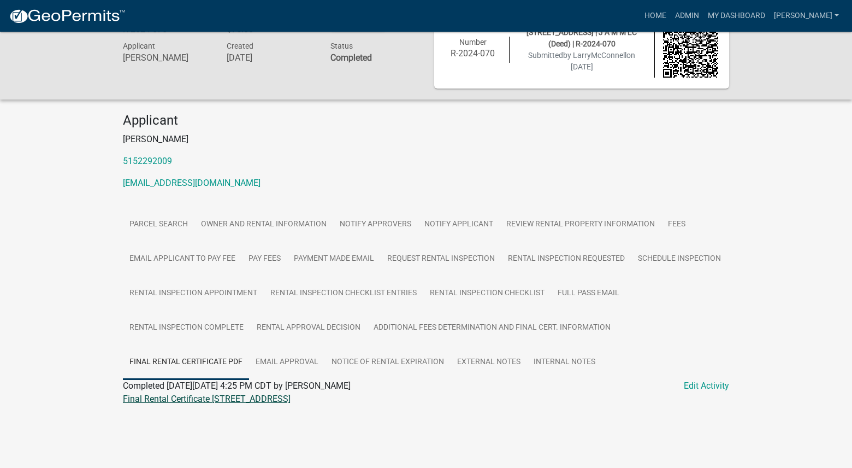
click at [212, 403] on link "Final Rental Certificate 304 W 1ST AVE" at bounding box center [207, 398] width 168 height 10
click at [703, 14] on link "Admin" at bounding box center [687, 15] width 33 height 21
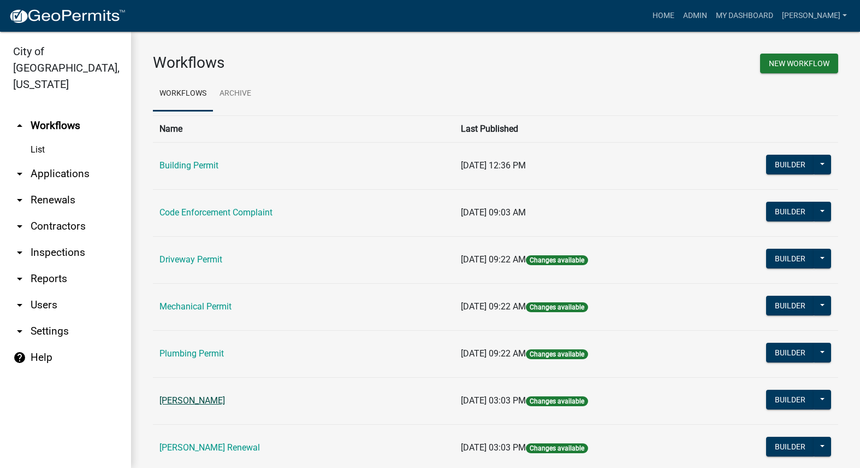
click at [214, 398] on link "[PERSON_NAME]" at bounding box center [192, 400] width 66 height 10
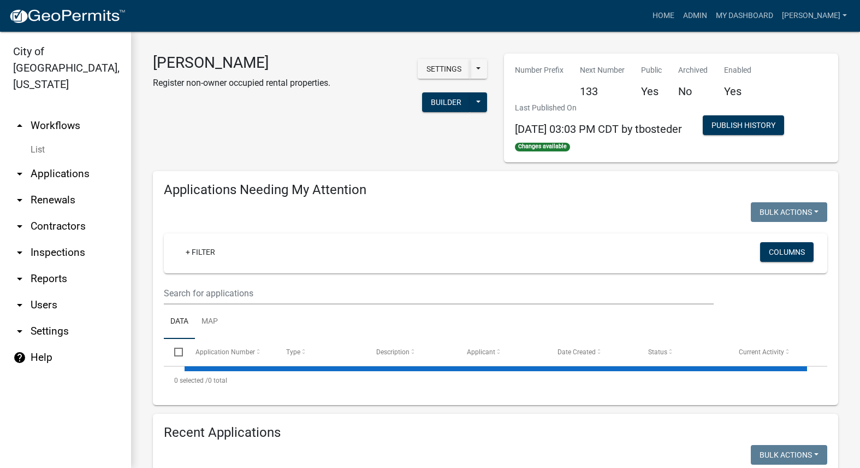
select select "3: 100"
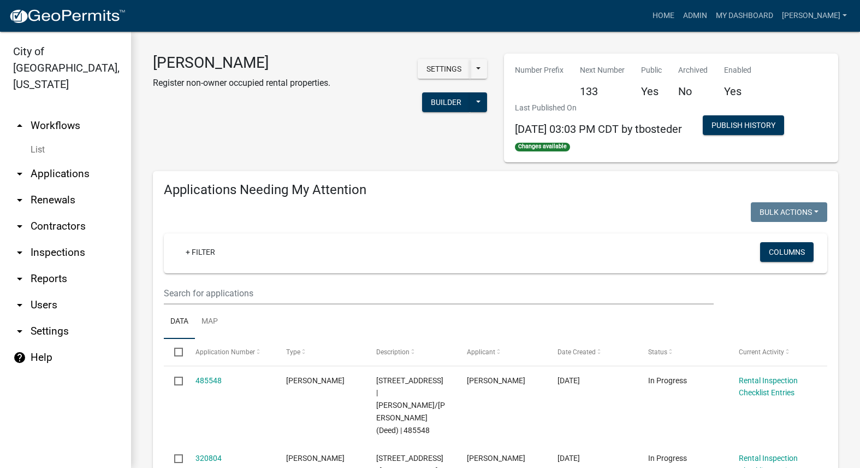
select select "3: 100"
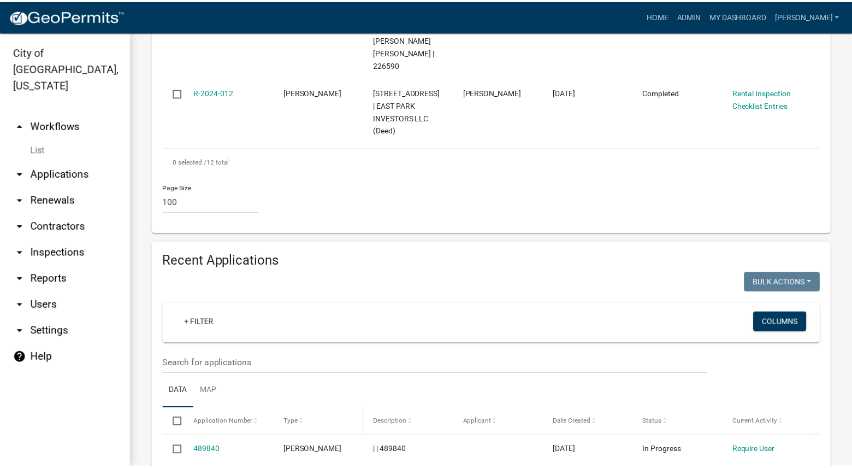
scroll to position [1092, 0]
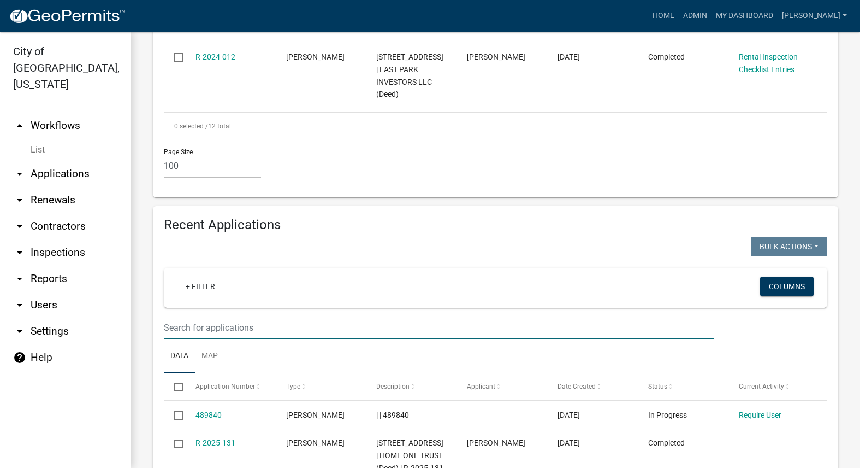
click at [352, 316] on input "text" at bounding box center [439, 327] width 550 height 22
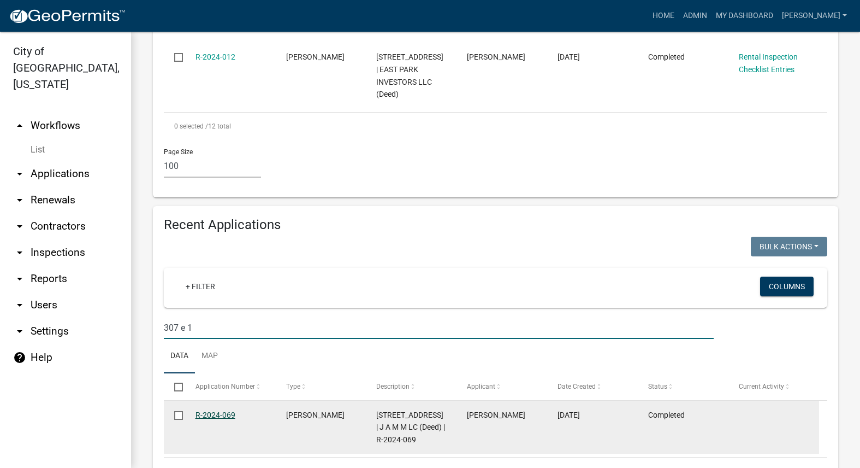
type input "307 e 1"
click at [208, 410] on link "R-2024-069" at bounding box center [216, 414] width 40 height 9
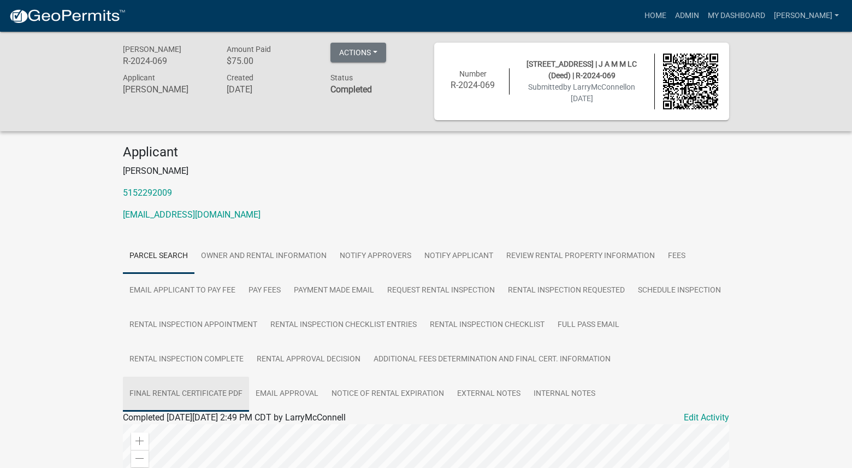
click at [218, 387] on link "Final Rental Certificate PDF" at bounding box center [186, 393] width 126 height 35
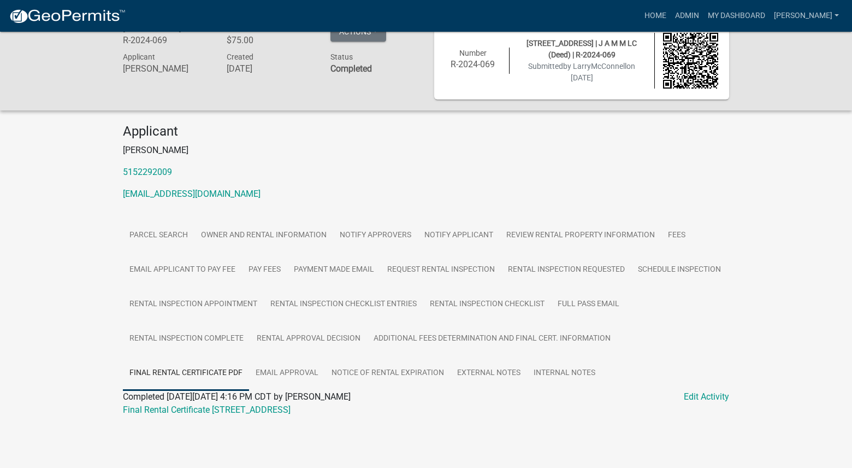
scroll to position [32, 0]
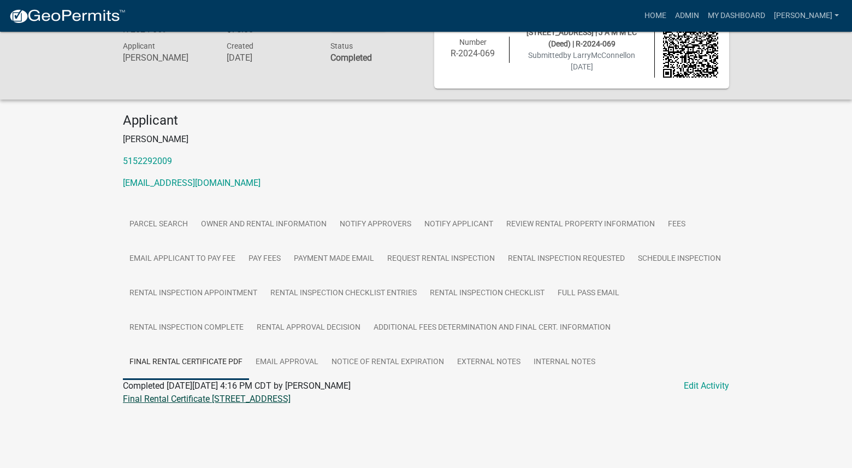
click at [197, 401] on link "Final Rental Certificate 307 E 1ST AVE" at bounding box center [207, 398] width 168 height 10
drag, startPoint x: 267, startPoint y: 180, endPoint x: 116, endPoint y: 184, distance: 150.8
click at [116, 184] on div "Applicant Larry McConnell 5152292009 mcconnellconcessions@yahoo.com" at bounding box center [426, 156] width 623 height 86
copy link "mcconnellconcessions@yahoo.com"
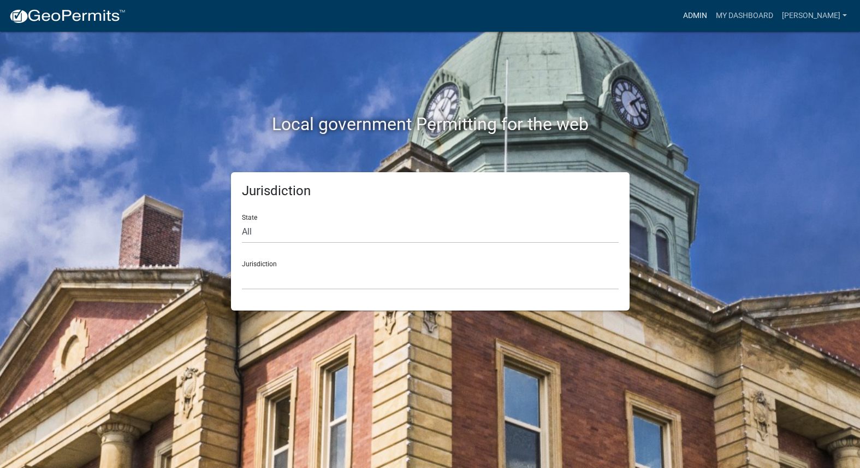
click at [712, 10] on link "Admin" at bounding box center [695, 15] width 33 height 21
click at [712, 14] on link "Admin" at bounding box center [695, 15] width 33 height 21
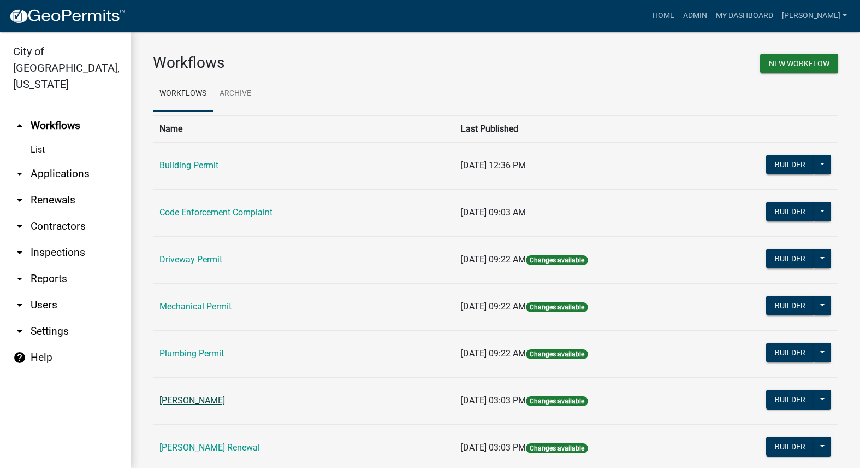
click at [211, 399] on link "[PERSON_NAME]" at bounding box center [192, 400] width 66 height 10
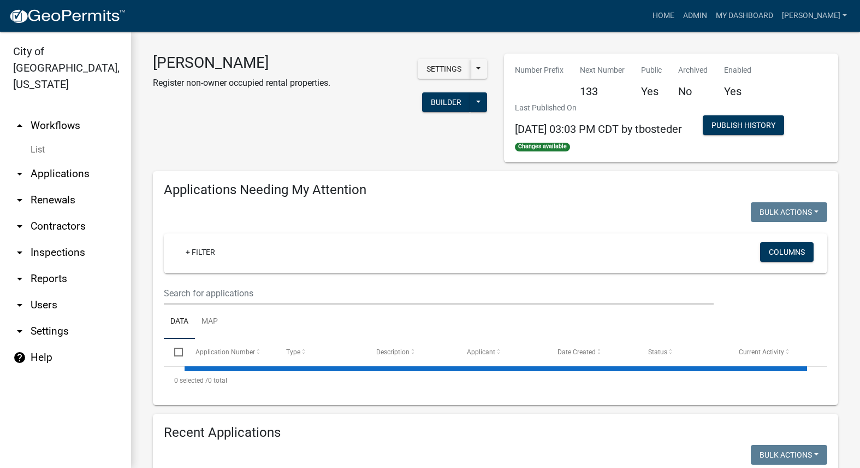
select select "3: 100"
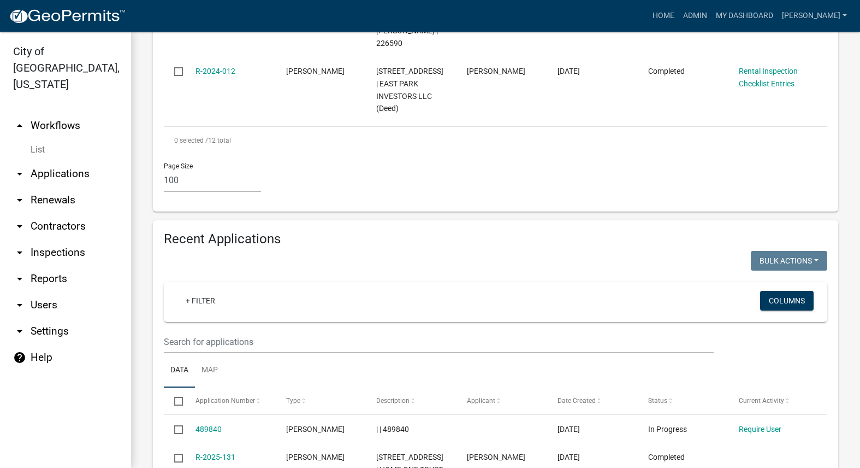
scroll to position [1092, 0]
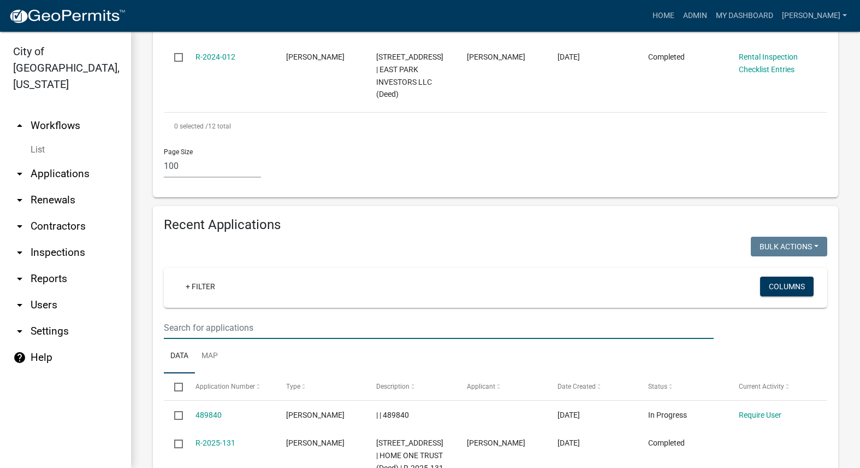
click at [357, 316] on input "text" at bounding box center [439, 327] width 550 height 22
paste input "[PERSON_NAME]"
type input "[PERSON_NAME]"
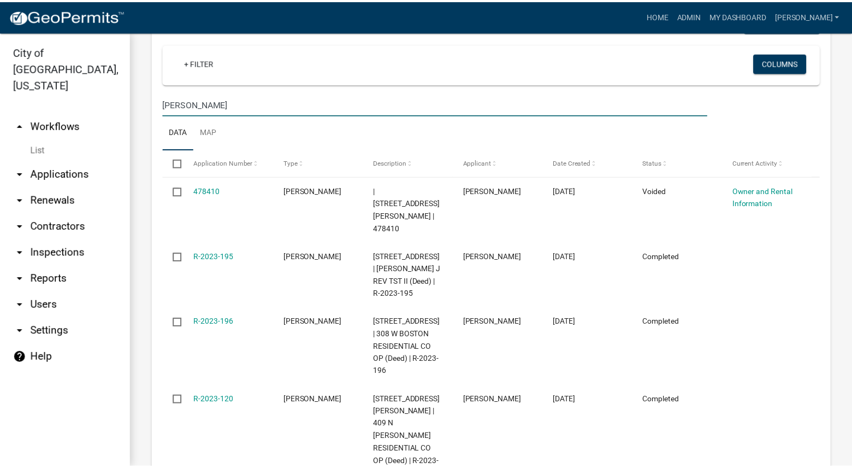
scroll to position [1311, 0]
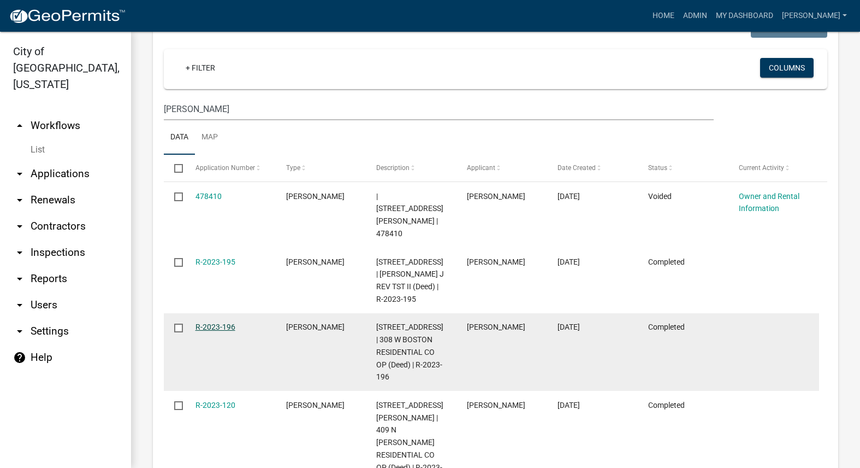
click at [229, 322] on link "R-2023-196" at bounding box center [216, 326] width 40 height 9
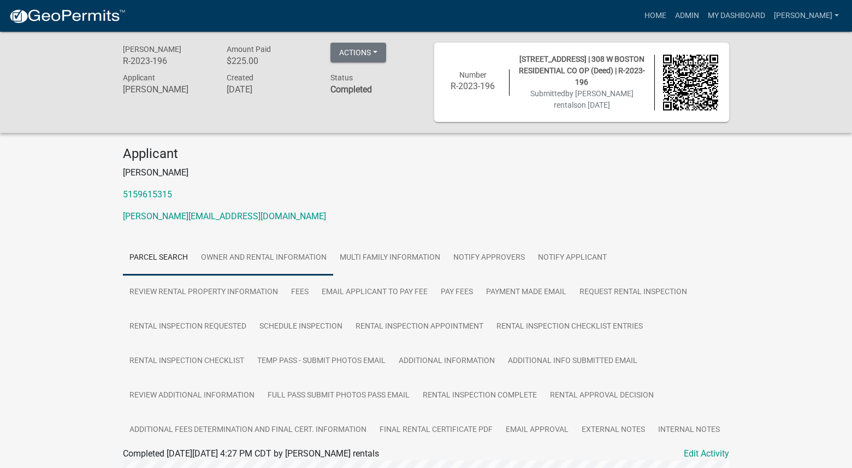
click at [271, 263] on link "Owner and Rental Information" at bounding box center [263, 257] width 139 height 35
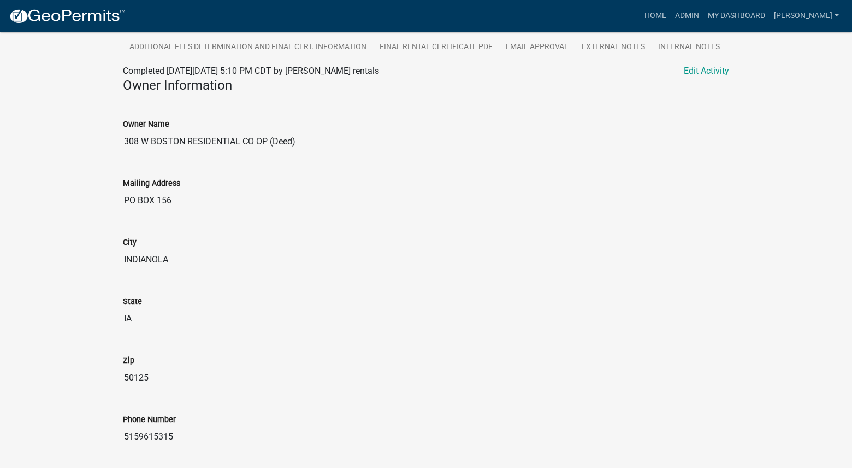
scroll to position [765, 0]
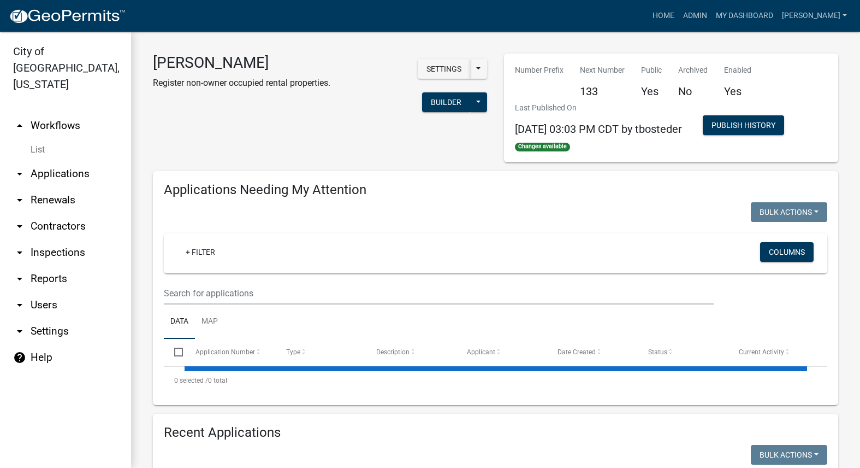
select select "3: 100"
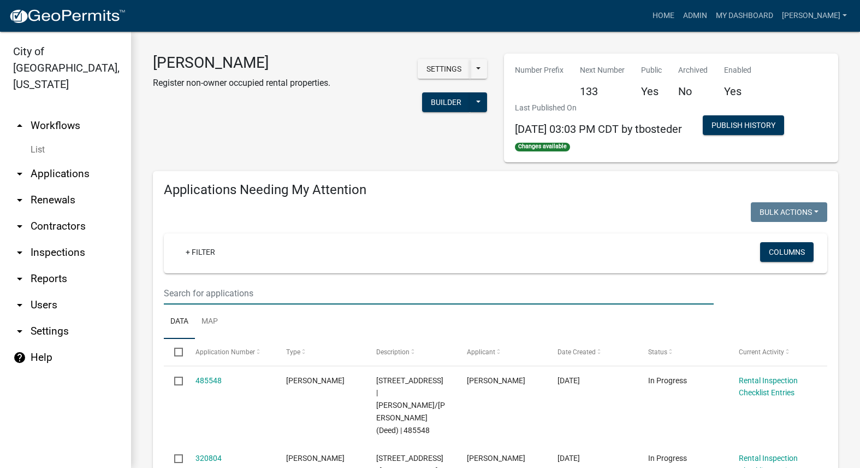
paste input "[PERSON_NAME]"
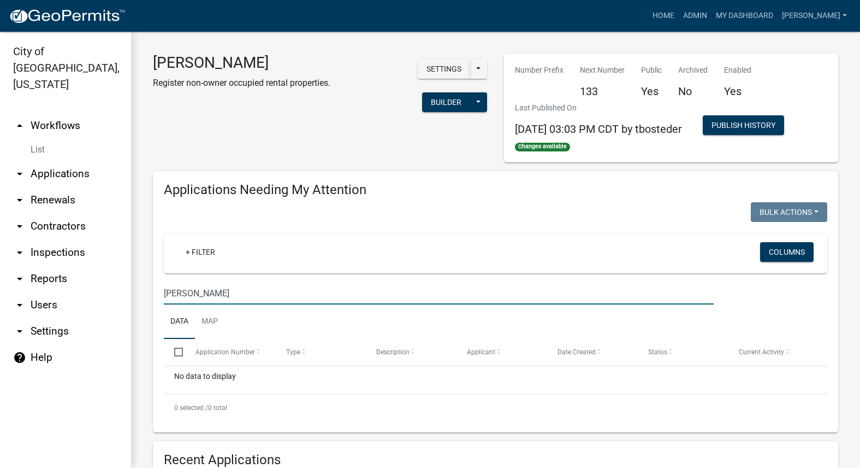
scroll to position [328, 0]
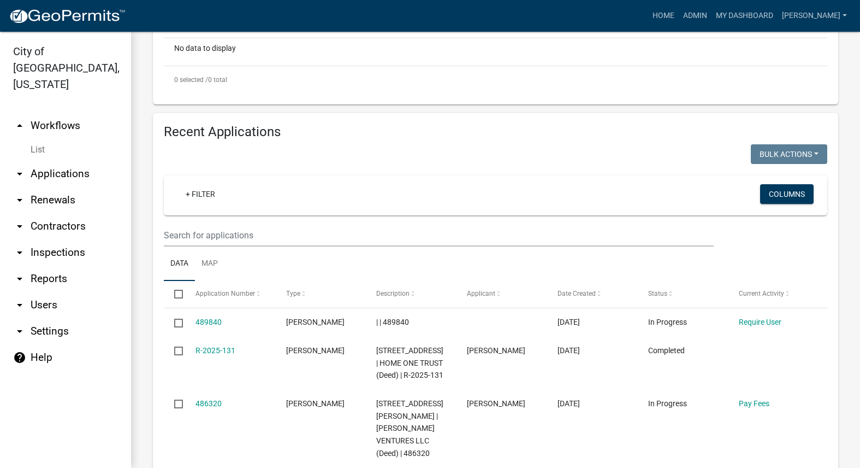
type input "[PERSON_NAME]"
click at [441, 225] on input "text" at bounding box center [439, 235] width 550 height 22
paste input "[PERSON_NAME]"
type input "[PERSON_NAME]"
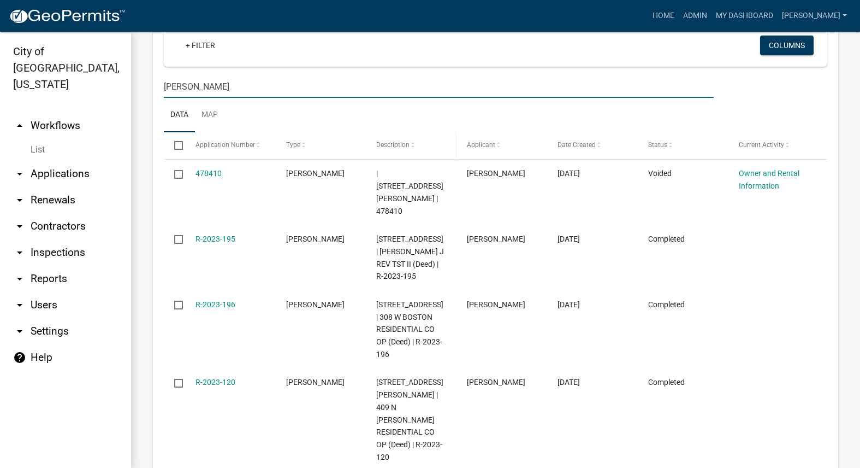
scroll to position [492, 0]
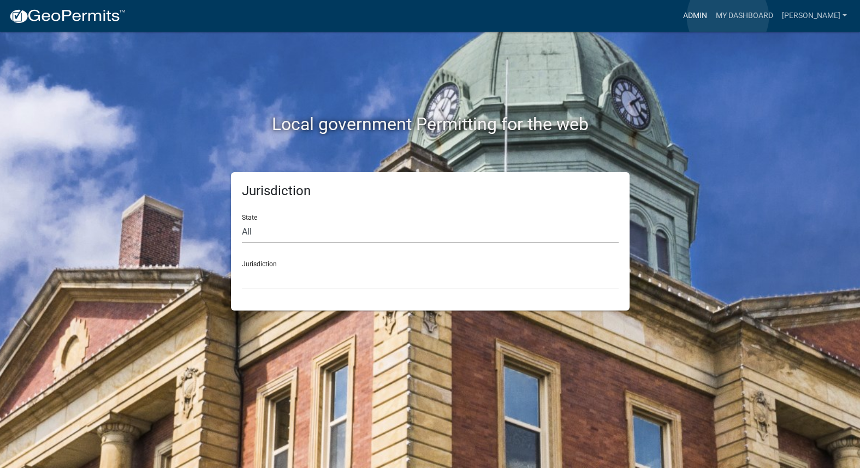
click at [712, 17] on link "Admin" at bounding box center [695, 15] width 33 height 21
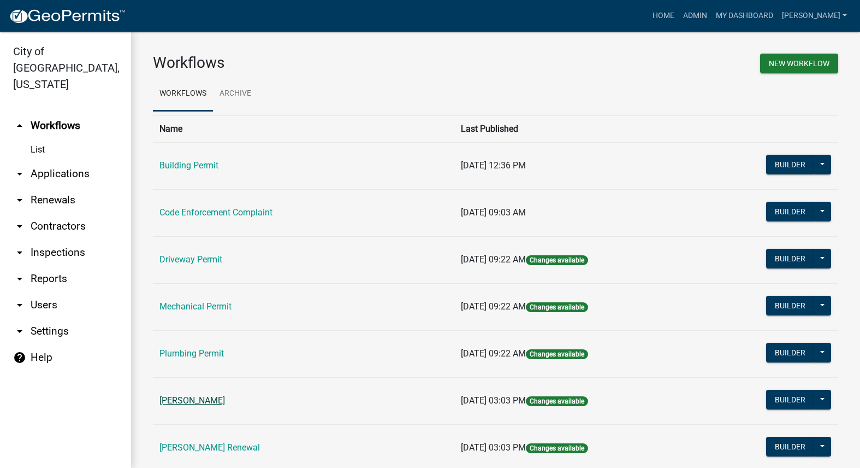
click at [172, 403] on link "[PERSON_NAME]" at bounding box center [192, 400] width 66 height 10
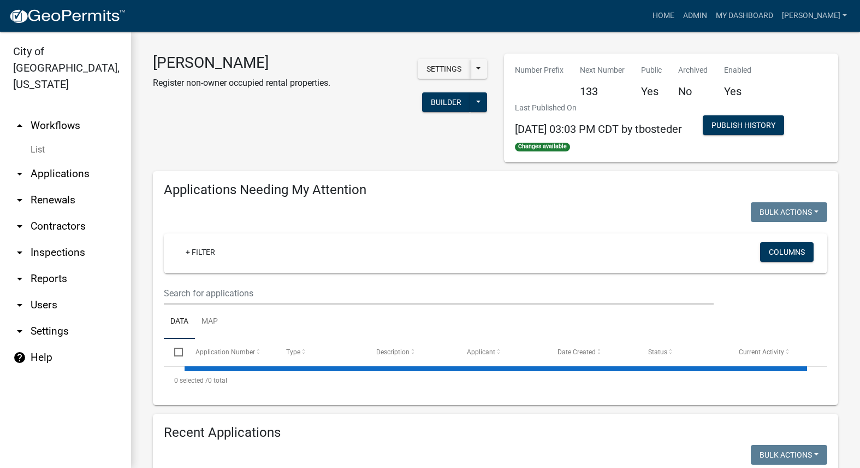
select select "3: 100"
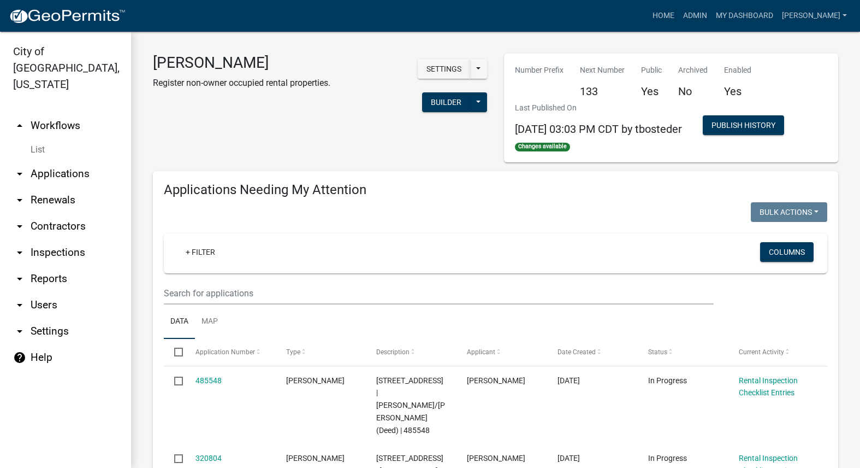
select select "3: 100"
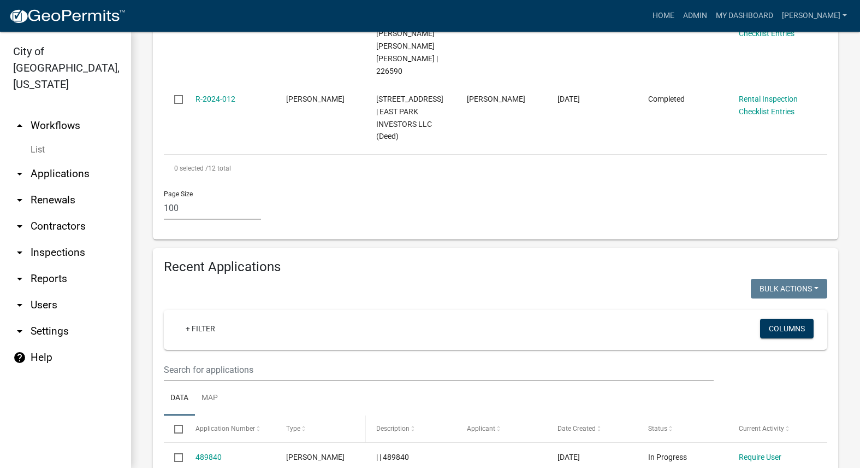
scroll to position [1092, 0]
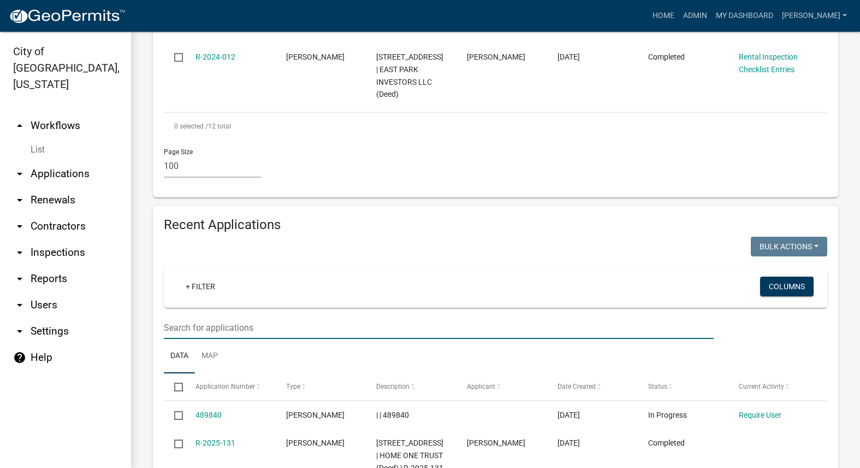
click at [319, 316] on input "text" at bounding box center [439, 327] width 550 height 22
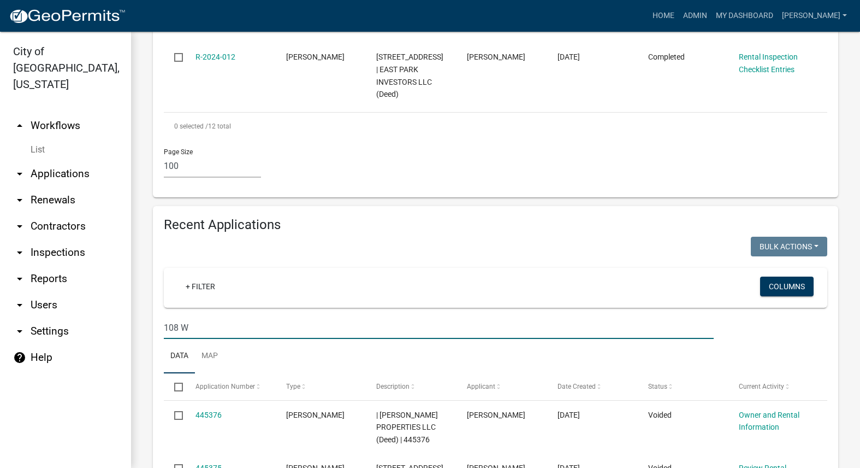
type input "108 W"
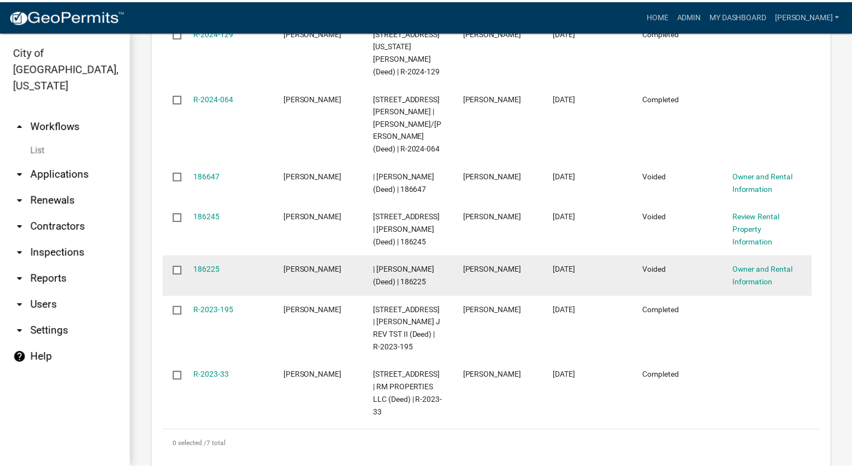
scroll to position [1475, 0]
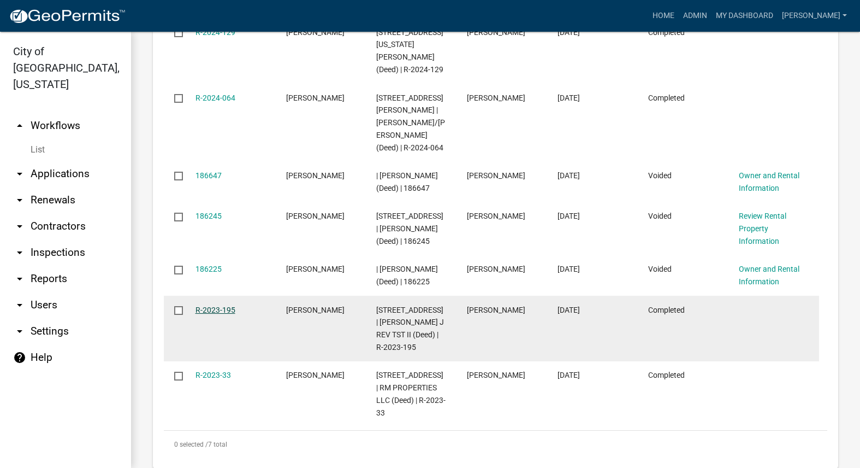
click at [226, 305] on link "R-2023-195" at bounding box center [216, 309] width 40 height 9
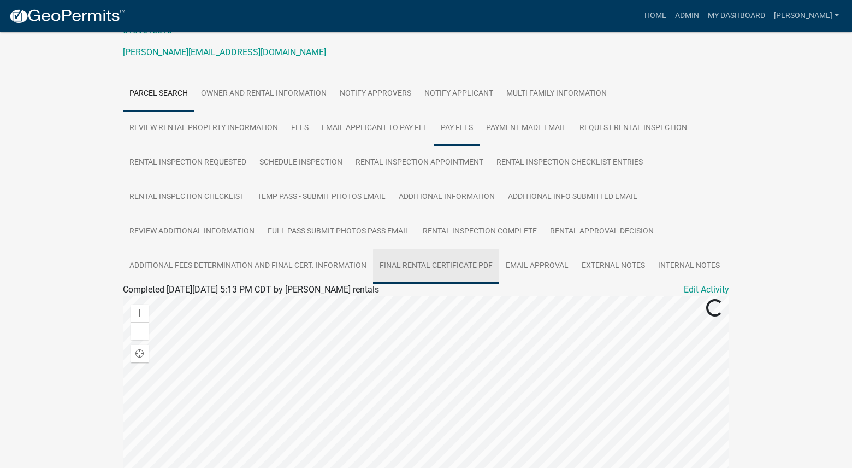
click at [447, 261] on link "Final Rental Certificate PDF" at bounding box center [436, 266] width 126 height 35
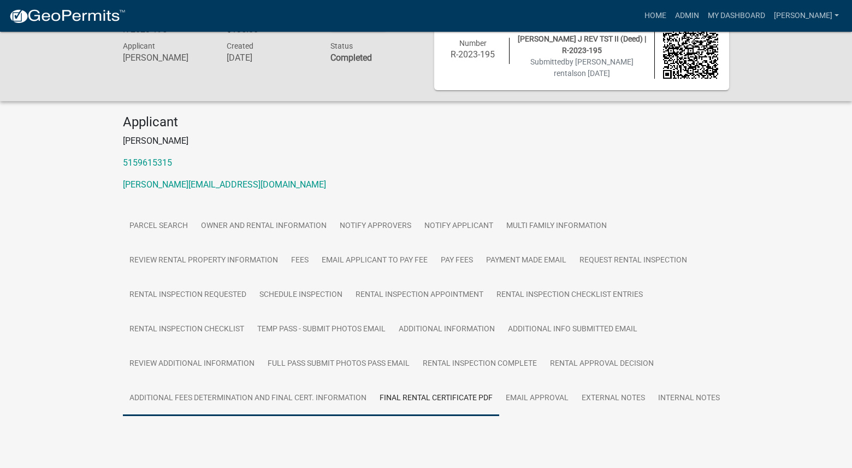
scroll to position [51, 0]
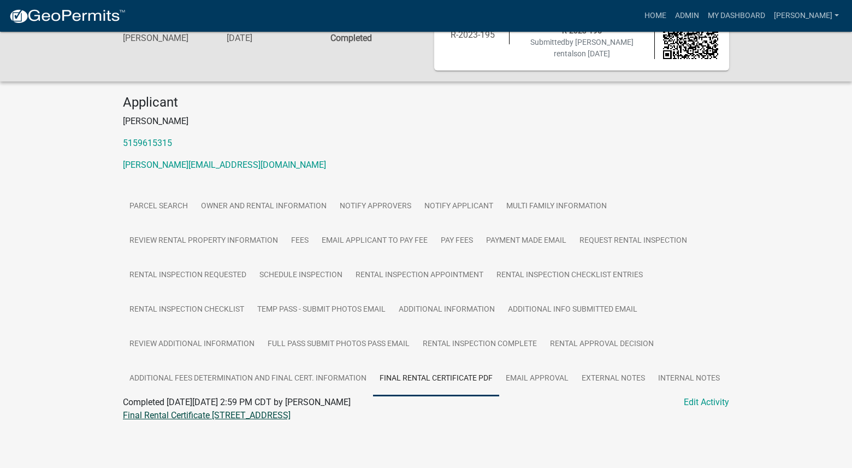
click at [214, 415] on link "Final Rental Certificate 108 W ASHLAND AVE" at bounding box center [207, 415] width 168 height 10
click at [703, 13] on link "Admin" at bounding box center [687, 15] width 33 height 21
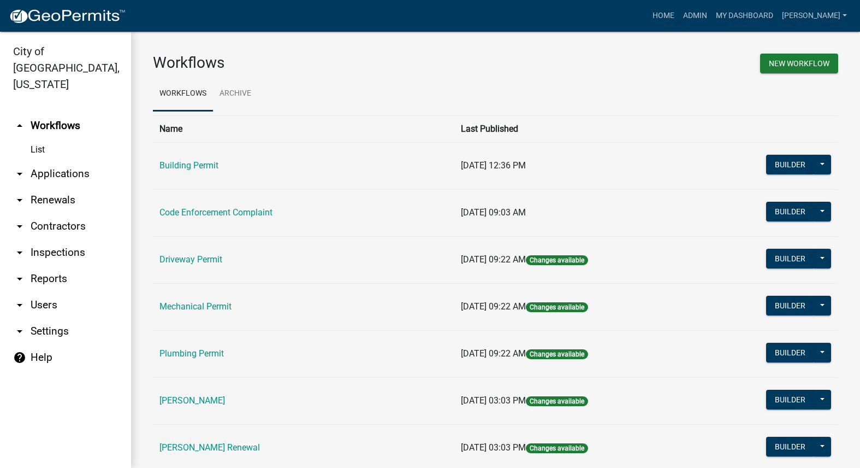
click at [192, 402] on link "[PERSON_NAME]" at bounding box center [192, 400] width 66 height 10
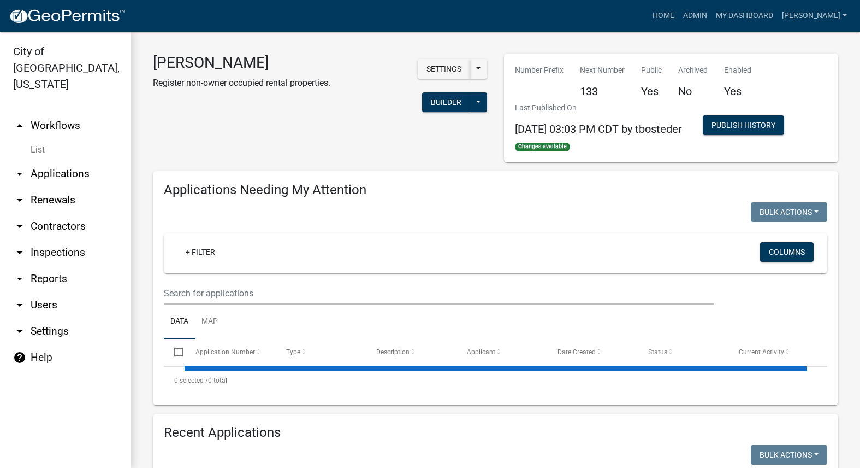
select select "3: 100"
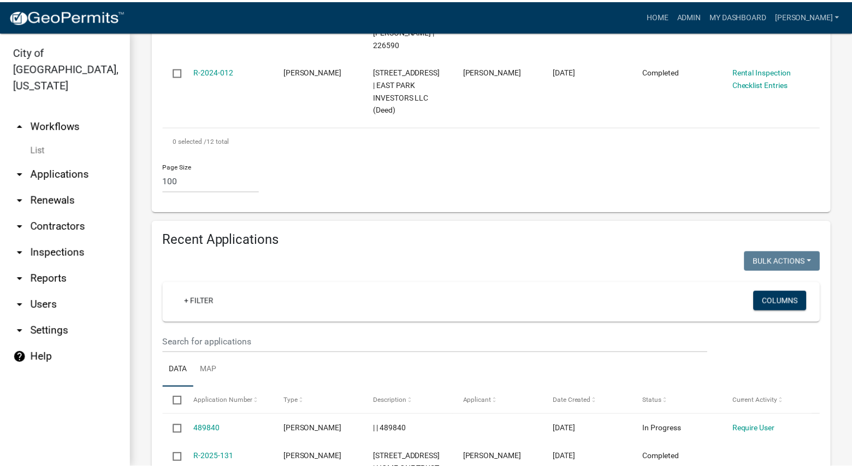
scroll to position [1092, 0]
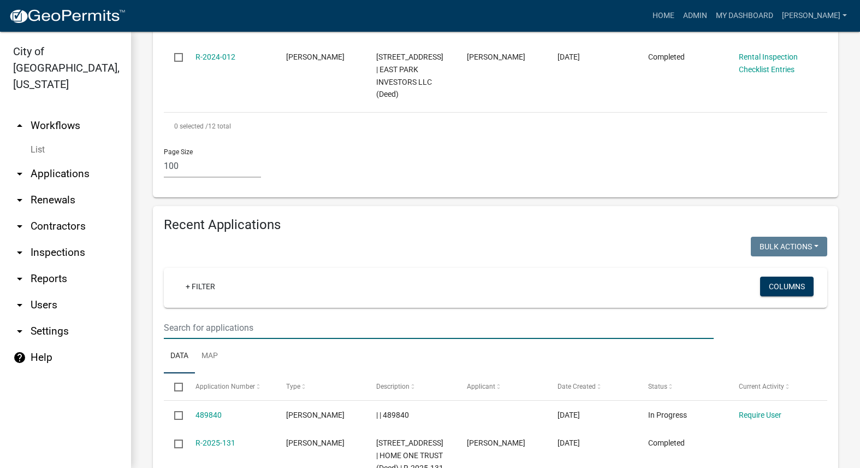
drag, startPoint x: 315, startPoint y: 259, endPoint x: 316, endPoint y: 265, distance: 6.6
click at [316, 316] on input "text" at bounding box center [439, 327] width 550 height 22
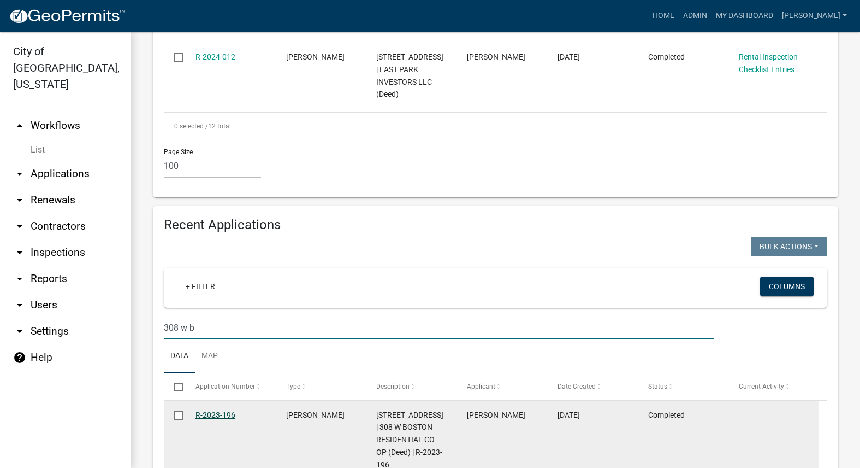
type input "308 w b"
click at [217, 410] on link "R-2023-196" at bounding box center [216, 414] width 40 height 9
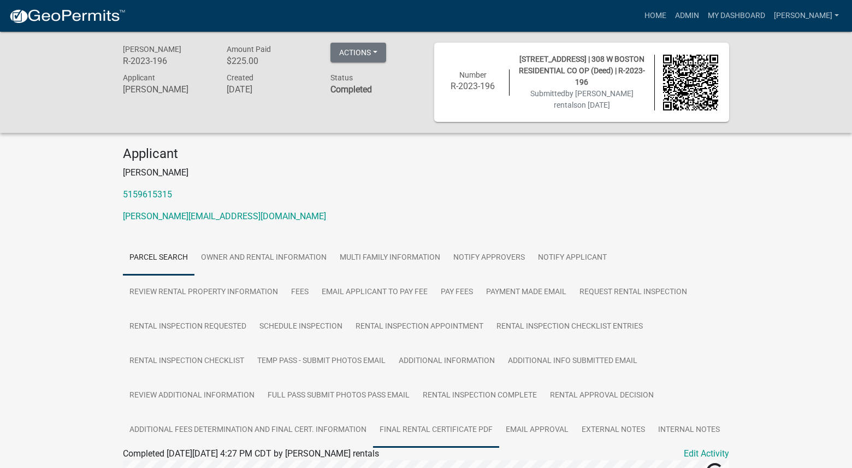
click at [409, 422] on link "Final Rental Certificate PDF" at bounding box center [436, 429] width 126 height 35
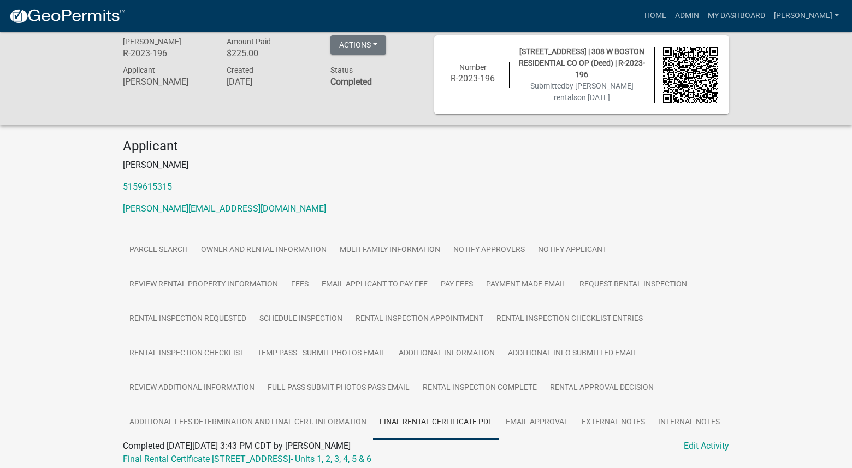
scroll to position [51, 0]
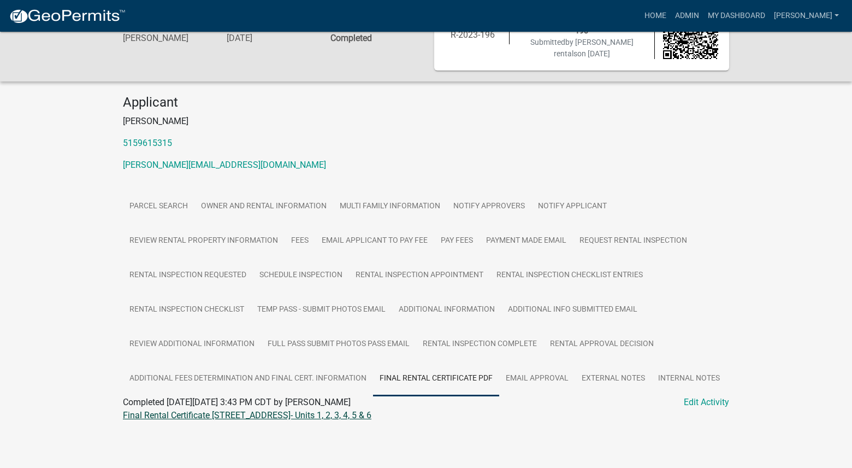
click at [340, 415] on link "Final Rental Certificate 308 W BOSTON AVE 308 W Boston- Units 1, 2, 3, 4, 5 & 6" at bounding box center [247, 415] width 249 height 10
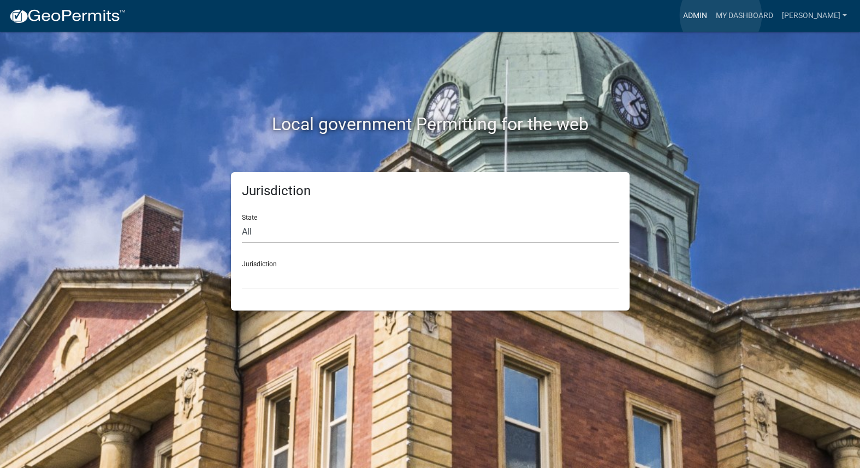
click at [712, 15] on link "Admin" at bounding box center [695, 15] width 33 height 21
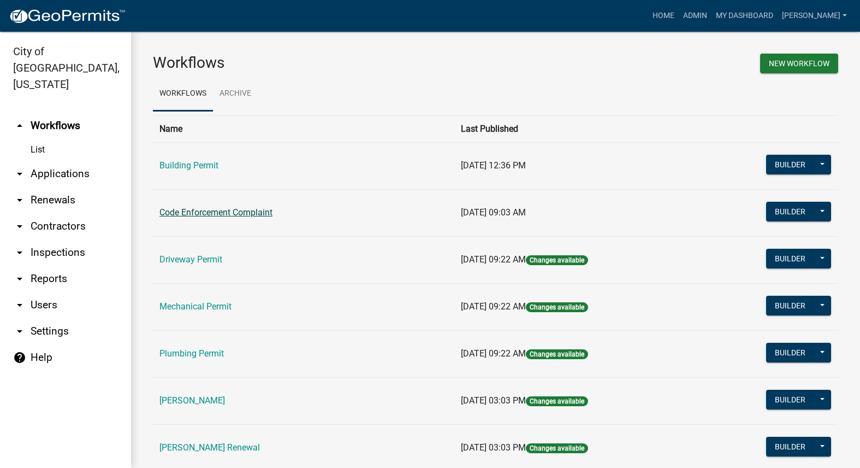
click at [192, 210] on link "Code Enforcement Complaint" at bounding box center [215, 212] width 113 height 10
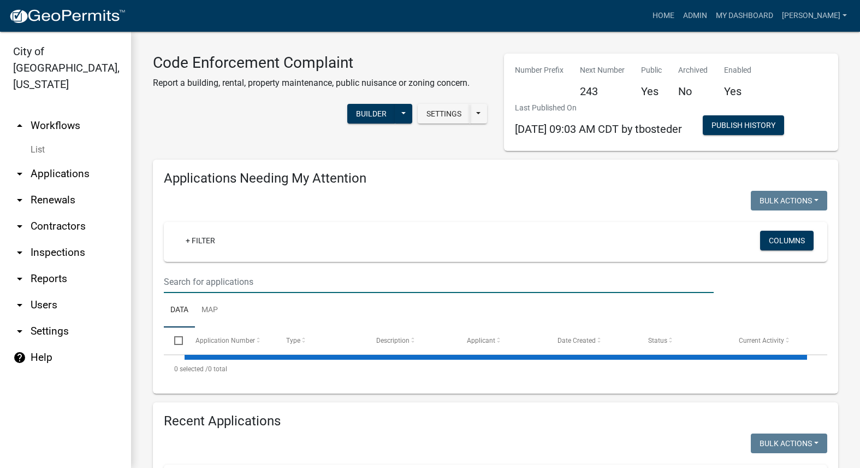
click at [236, 282] on input "text" at bounding box center [439, 281] width 550 height 22
select select "3: 100"
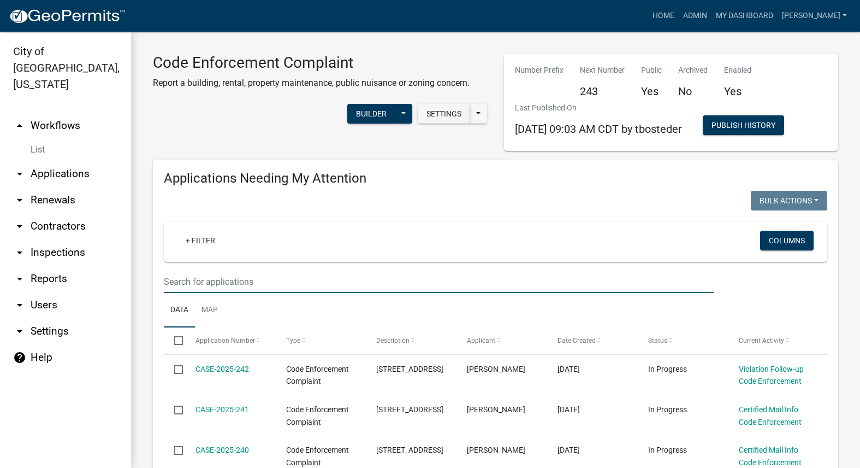
click at [371, 291] on input "text" at bounding box center [439, 281] width 550 height 22
click at [285, 285] on input "text" at bounding box center [439, 281] width 550 height 22
type input "1006"
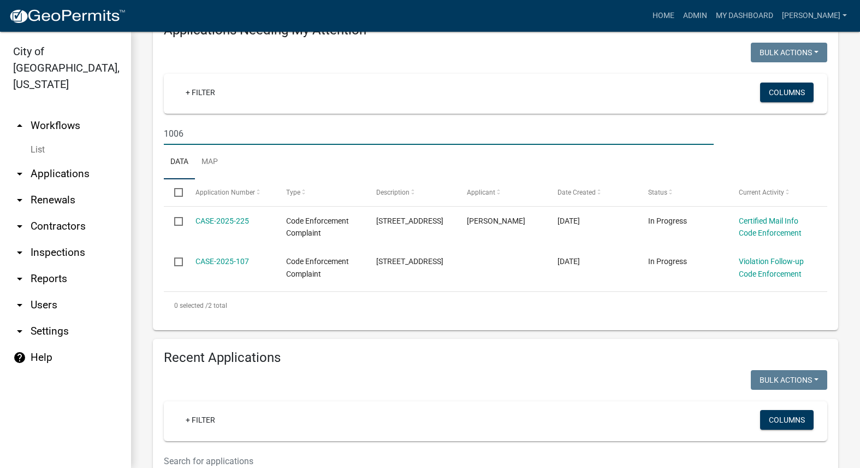
scroll to position [164, 0]
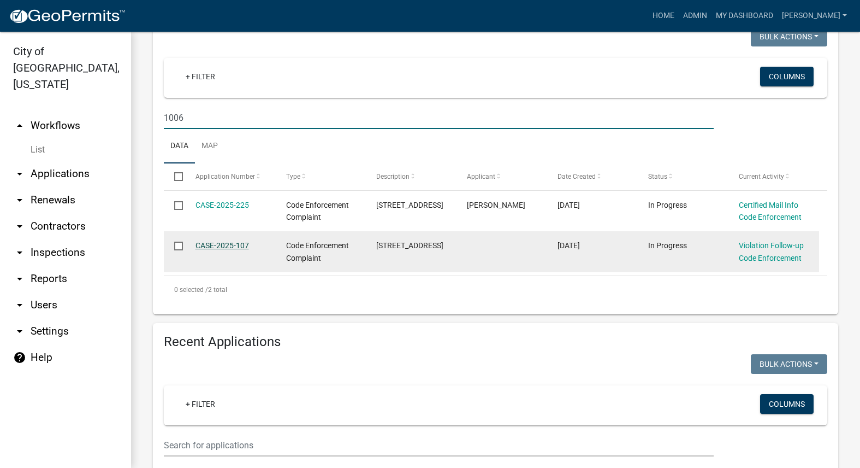
click at [210, 246] on link "CASE-2025-107" at bounding box center [223, 245] width 54 height 9
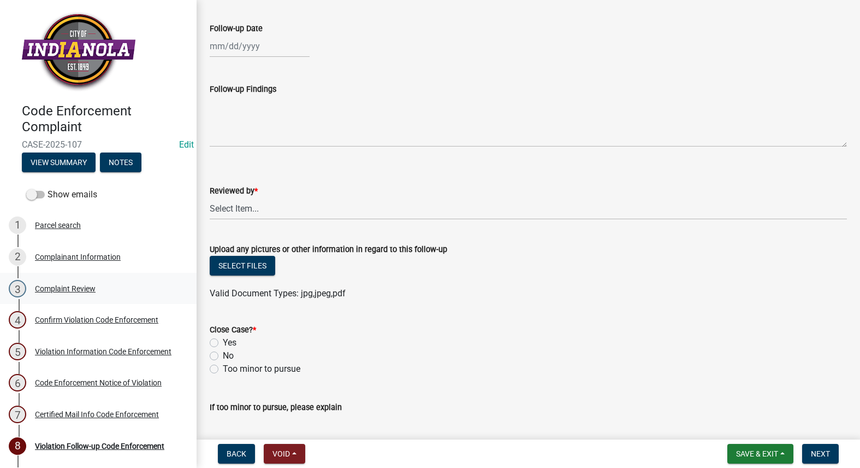
scroll to position [136, 0]
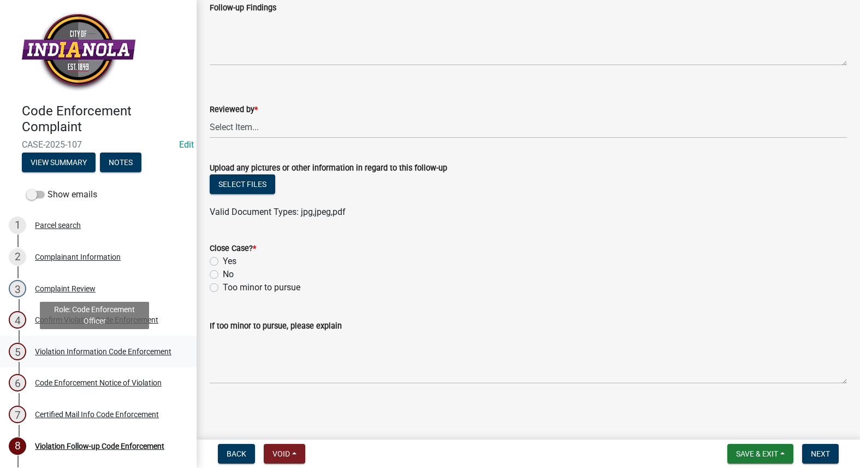
click at [91, 347] on div "Violation Information Code Enforcement" at bounding box center [103, 351] width 137 height 8
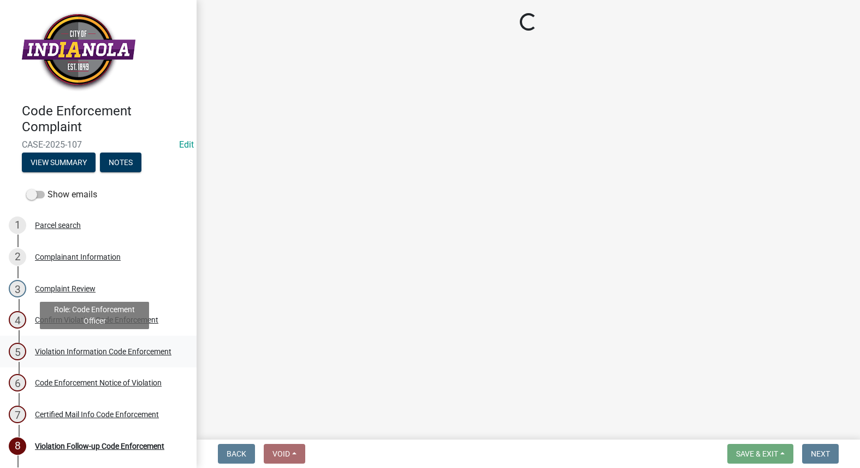
scroll to position [0, 0]
select select "634d5426-b8b3-48ee-aa1e-d523f7499186"
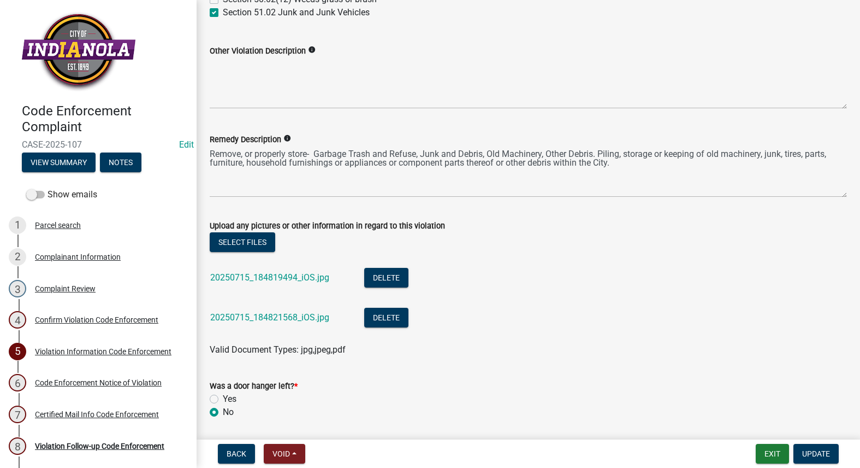
scroll to position [546, 0]
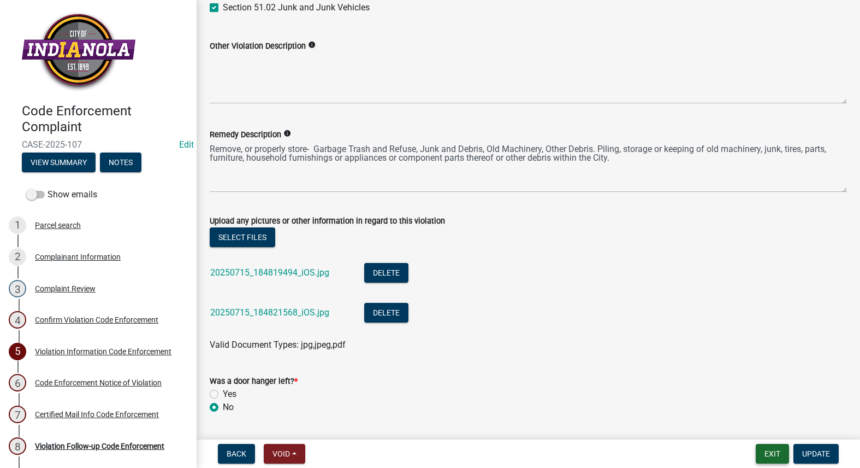
click at [773, 452] on button "Exit" at bounding box center [772, 453] width 33 height 20
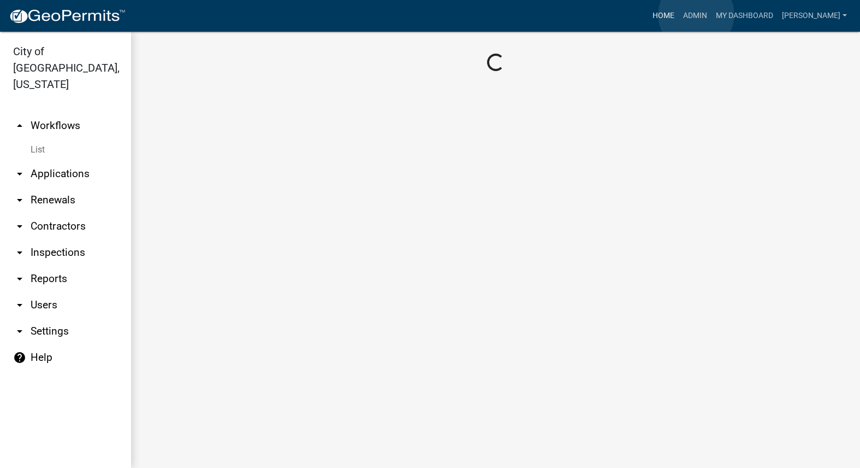
click at [679, 15] on link "Home" at bounding box center [663, 15] width 31 height 21
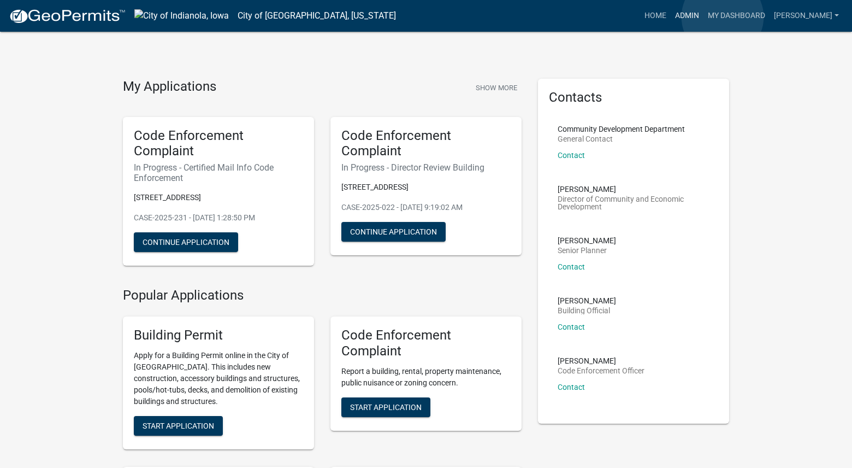
click at [703, 17] on link "Admin" at bounding box center [687, 15] width 33 height 21
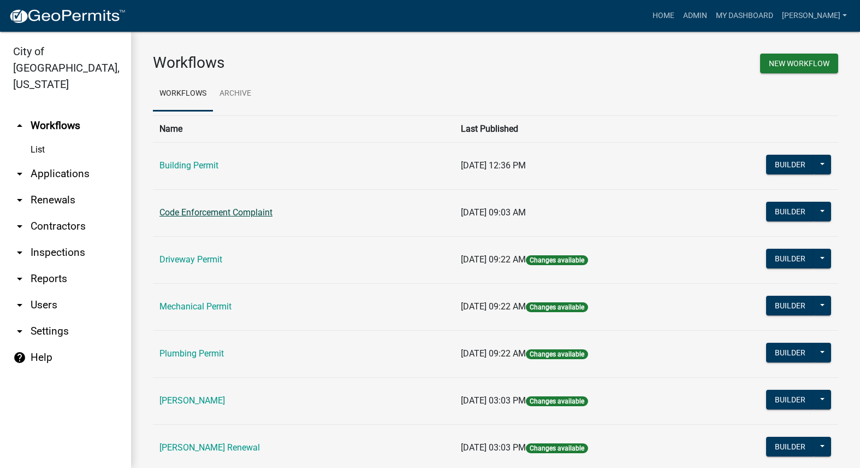
click at [214, 207] on link "Code Enforcement Complaint" at bounding box center [215, 212] width 113 height 10
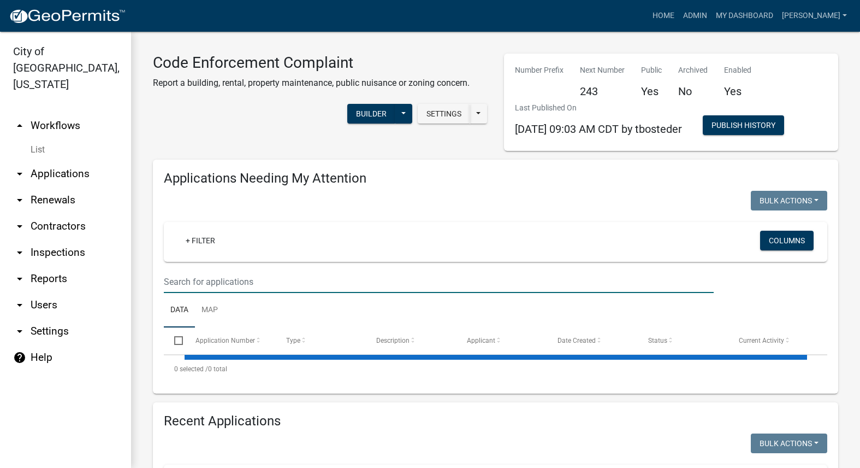
select select "3: 100"
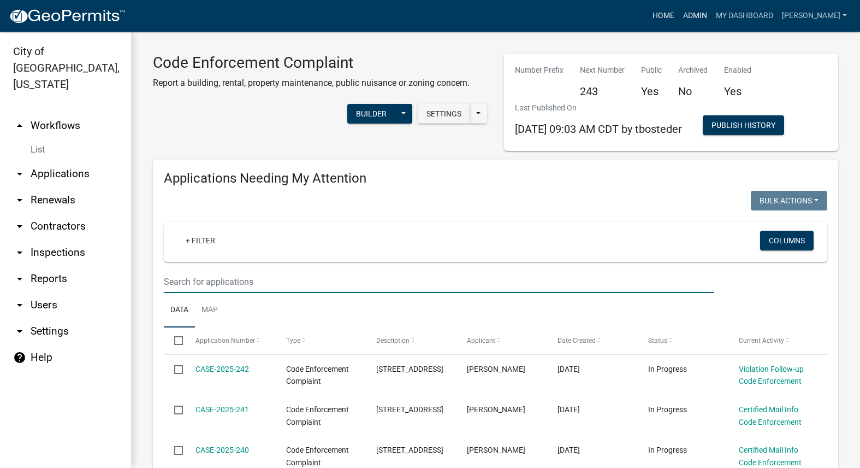
drag, startPoint x: 227, startPoint y: 275, endPoint x: 711, endPoint y: 10, distance: 551.7
click at [711, 10] on ul "Home Admin My Dashboard [PERSON_NAME] Admin Account Logout" at bounding box center [749, 15] width 203 height 21
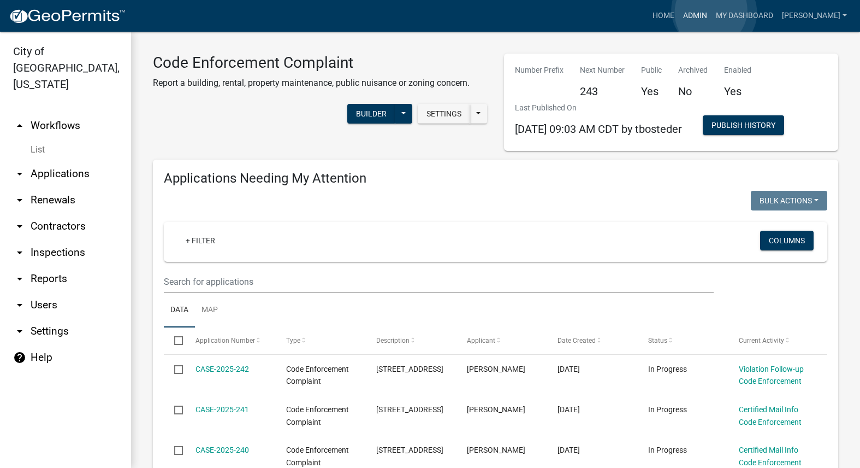
click at [712, 13] on link "Admin" at bounding box center [695, 15] width 33 height 21
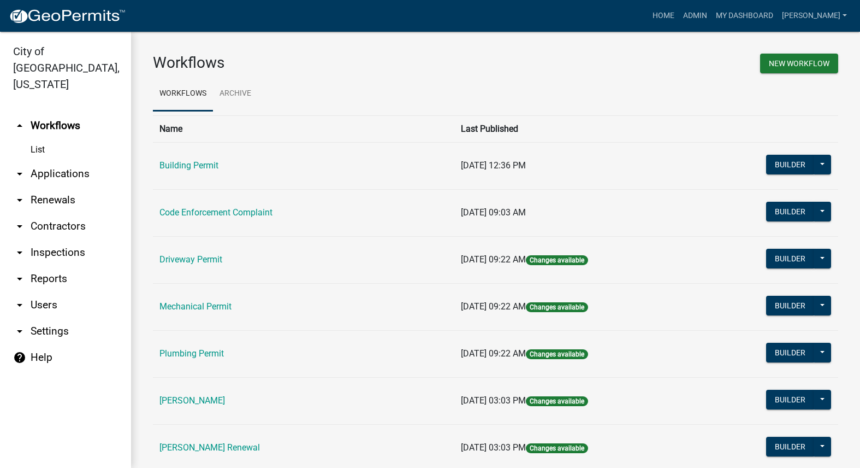
drag, startPoint x: 208, startPoint y: 397, endPoint x: 211, endPoint y: 392, distance: 5.9
click at [208, 397] on link "[PERSON_NAME]" at bounding box center [192, 400] width 66 height 10
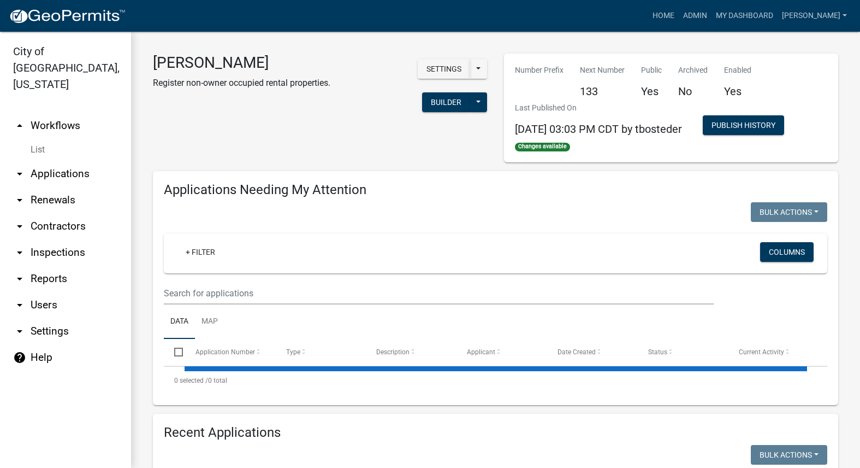
select select "3: 100"
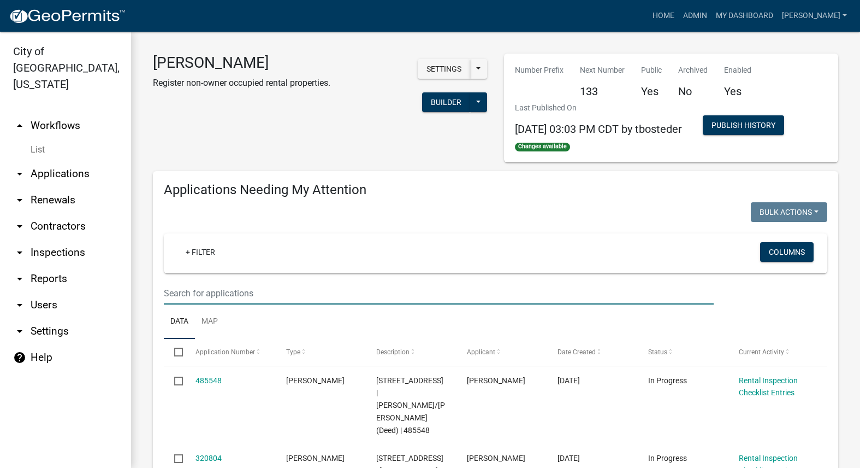
paste input "[PERSON_NAME]"
type input "[PERSON_NAME]"
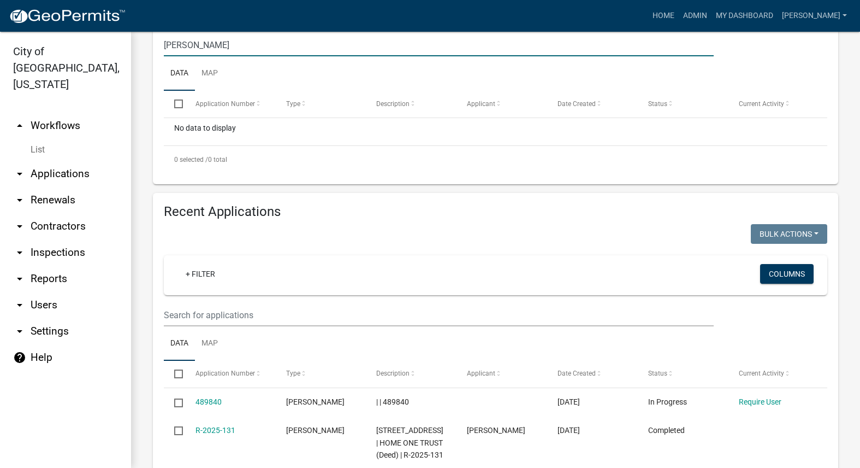
scroll to position [273, 0]
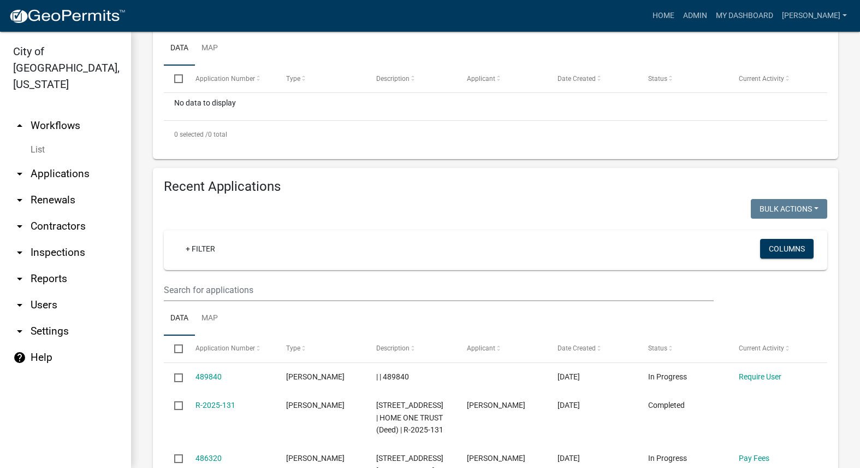
click at [241, 277] on wm-filter-builder "+ Filter Columns" at bounding box center [496, 265] width 664 height 71
paste input "[PERSON_NAME]"
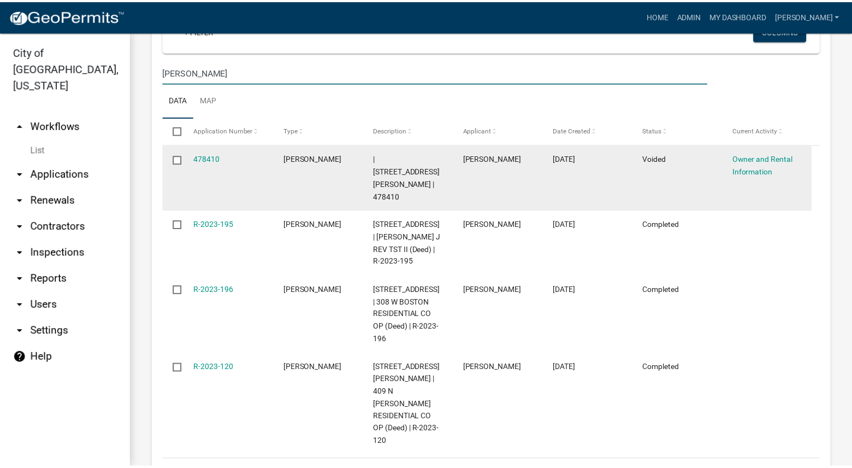
scroll to position [492, 0]
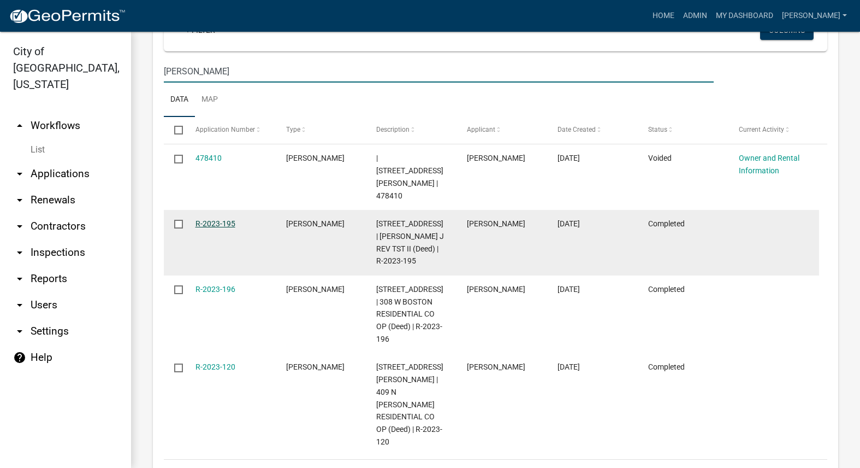
type input "[PERSON_NAME]"
click at [214, 219] on link "R-2023-195" at bounding box center [216, 223] width 40 height 9
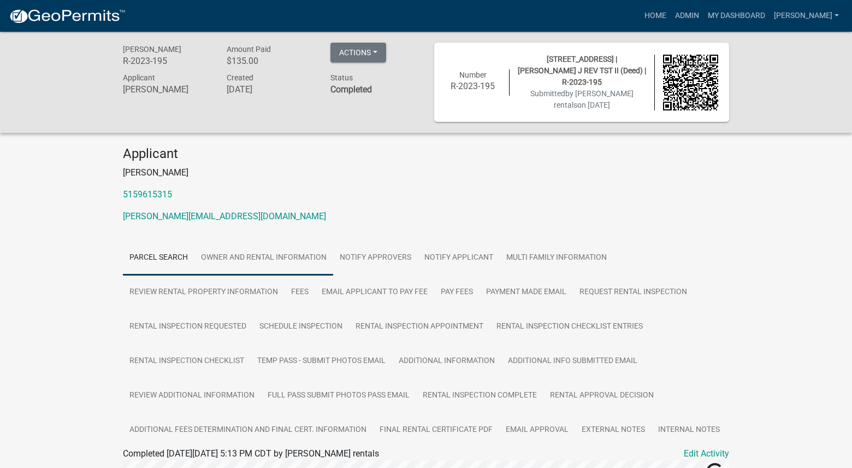
click at [224, 259] on link "Owner and Rental Information" at bounding box center [263, 257] width 139 height 35
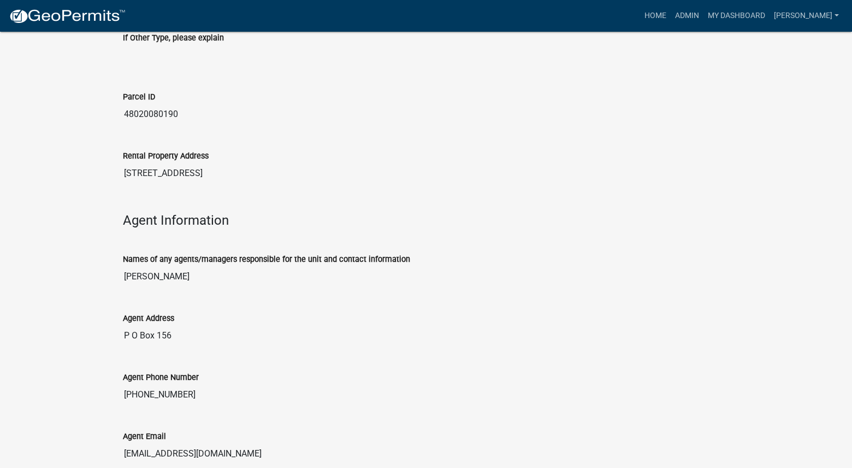
scroll to position [1362, 0]
